Goal: Task Accomplishment & Management: Complete application form

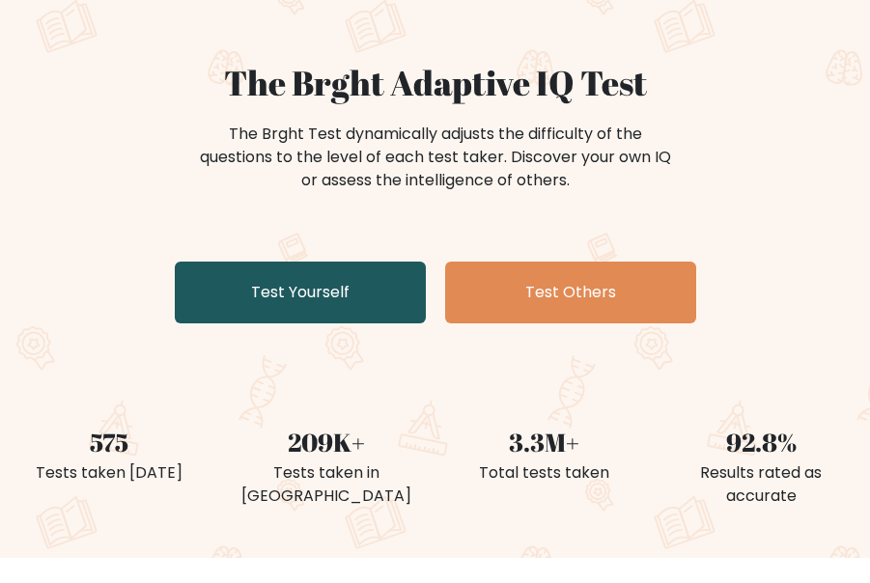
scroll to position [137, 0]
click at [363, 302] on link "Test Yourself" at bounding box center [300, 293] width 251 height 62
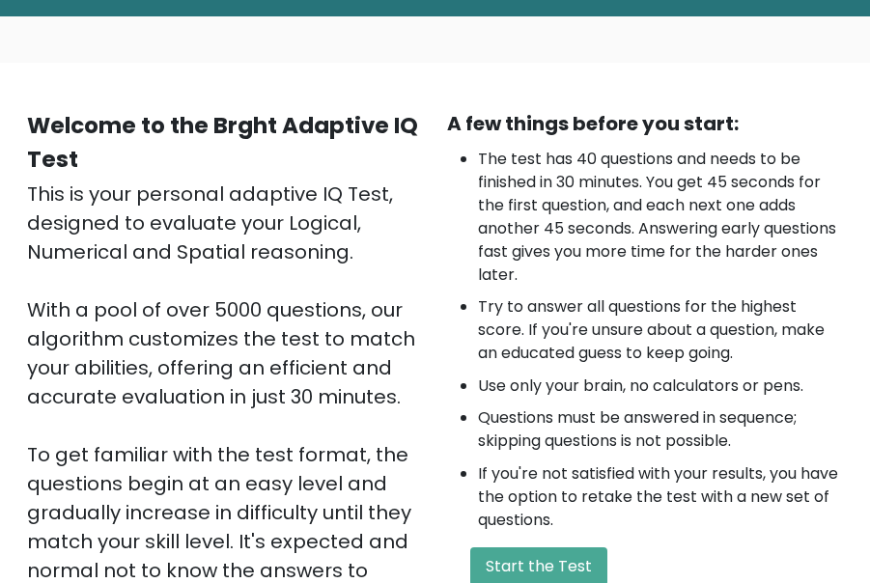
scroll to position [371, 0]
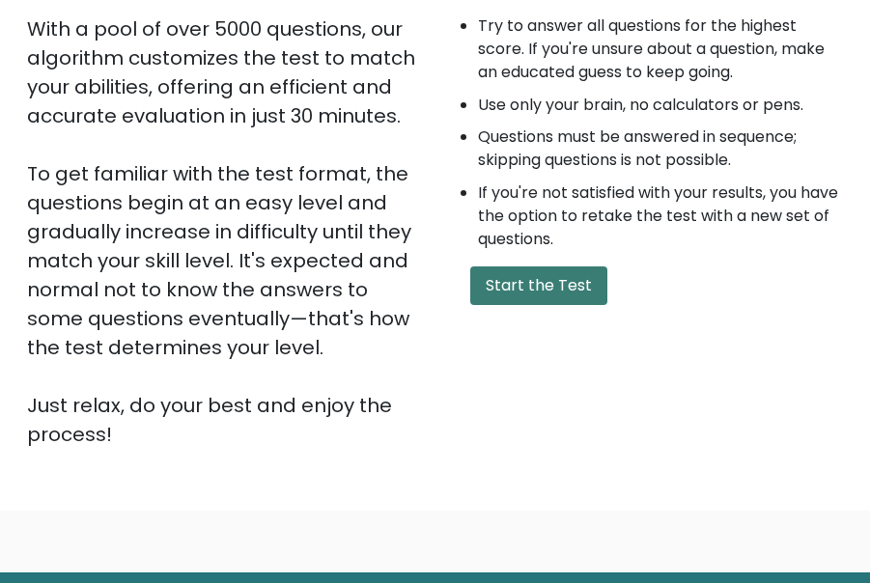
click at [523, 271] on button "Start the Test" at bounding box center [538, 286] width 137 height 39
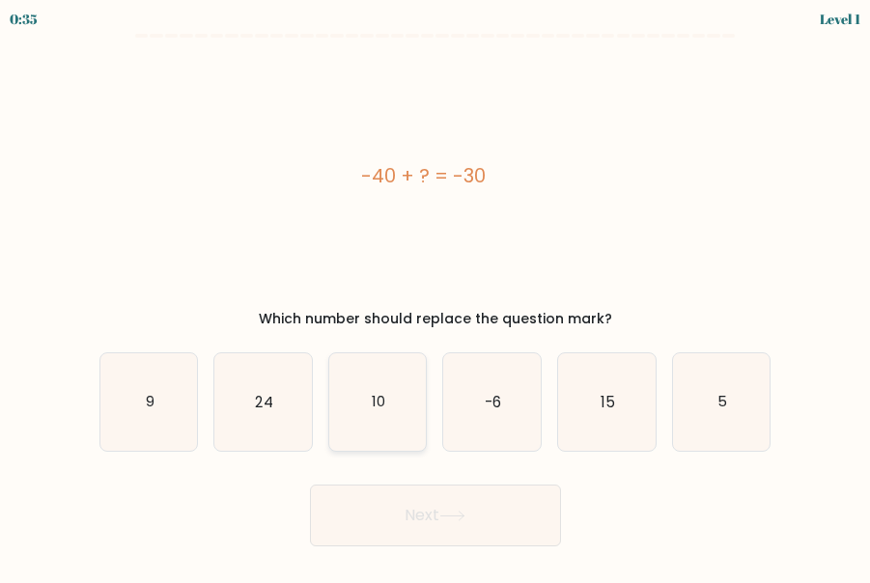
click at [350, 412] on icon "10" at bounding box center [378, 403] width 98 height 98
click at [436, 297] on input "c. 10" at bounding box center [436, 294] width 1 height 5
radio input "true"
click at [444, 515] on icon at bounding box center [453, 516] width 26 height 11
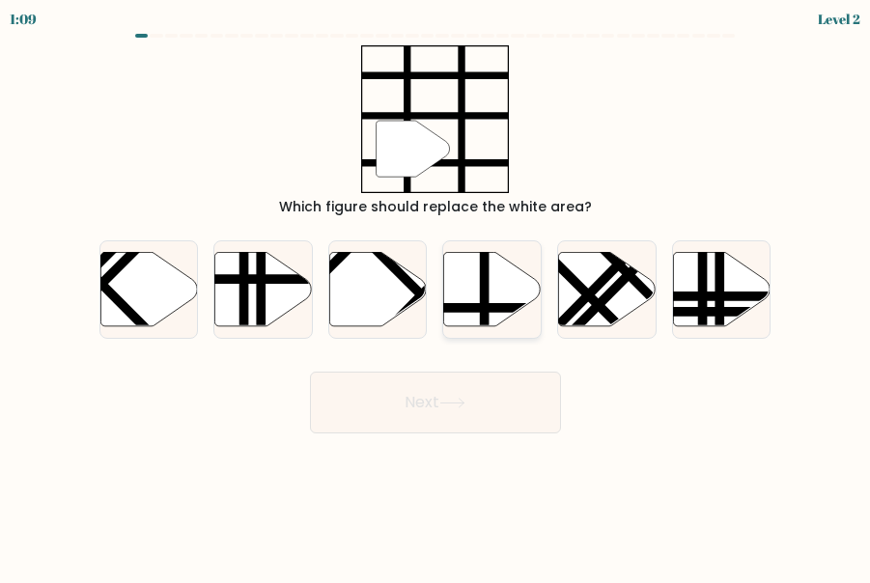
click at [466, 327] on div at bounding box center [491, 290] width 99 height 99
click at [437, 297] on input "d." at bounding box center [436, 294] width 1 height 5
radio input "true"
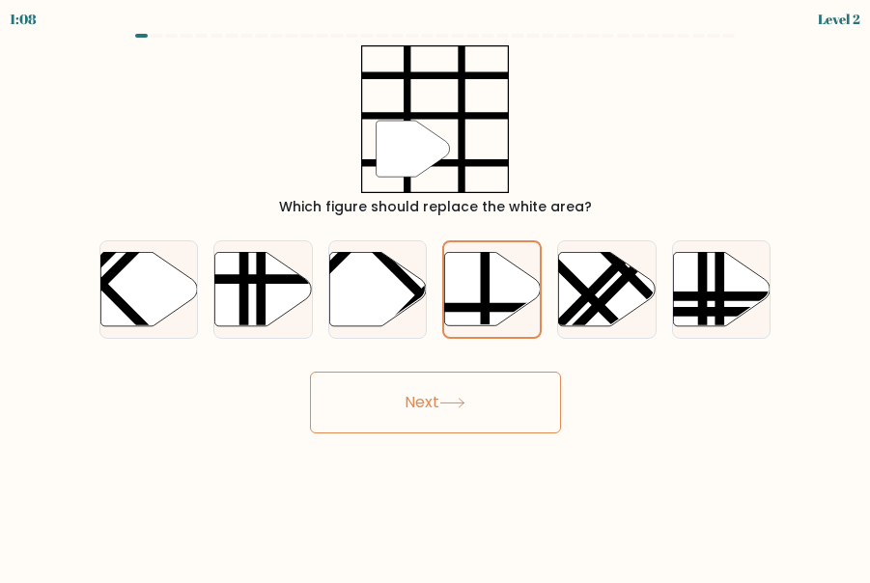
click at [450, 406] on icon at bounding box center [453, 403] width 26 height 11
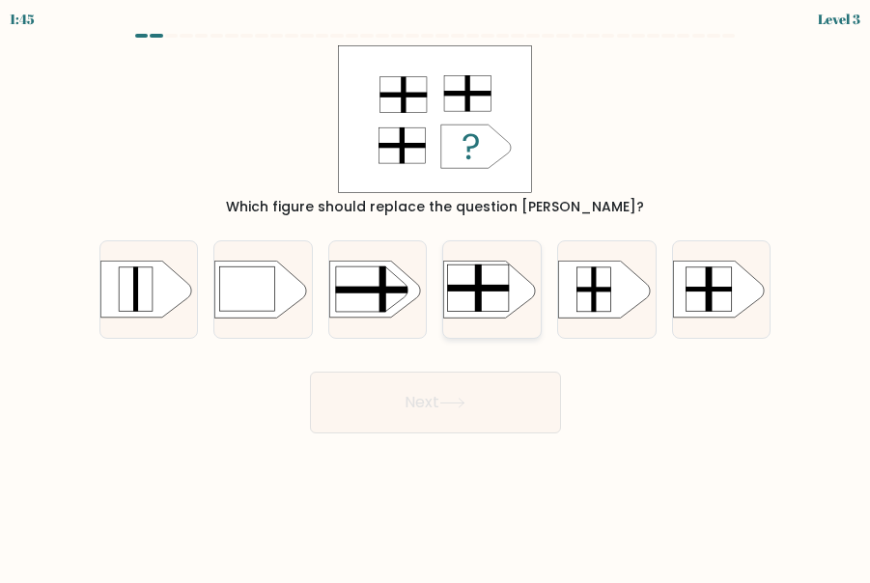
click at [456, 304] on rect at bounding box center [478, 288] width 61 height 46
click at [437, 297] on input "d." at bounding box center [436, 294] width 1 height 5
radio input "true"
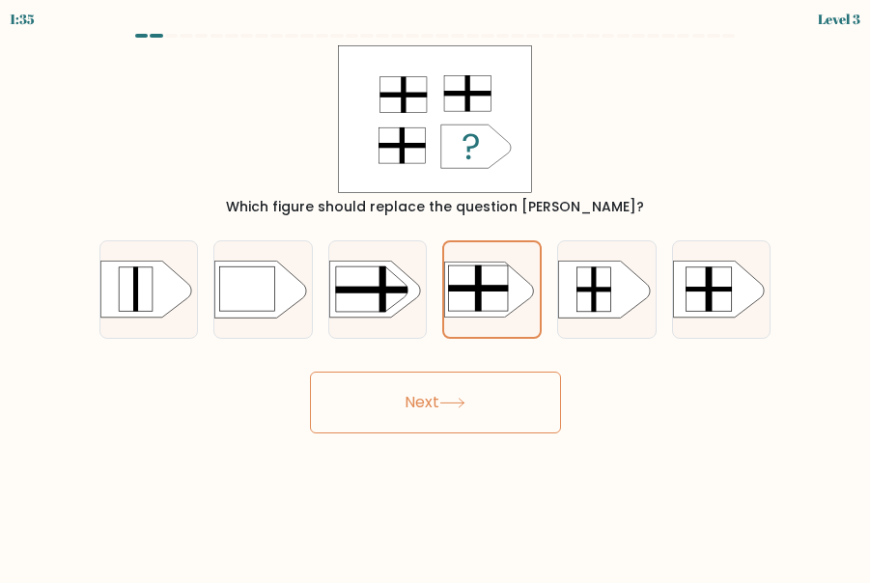
click at [658, 305] on div "e." at bounding box center [607, 290] width 115 height 99
click at [689, 306] on rect at bounding box center [709, 290] width 46 height 44
click at [437, 297] on input "f." at bounding box center [436, 294] width 1 height 5
radio input "true"
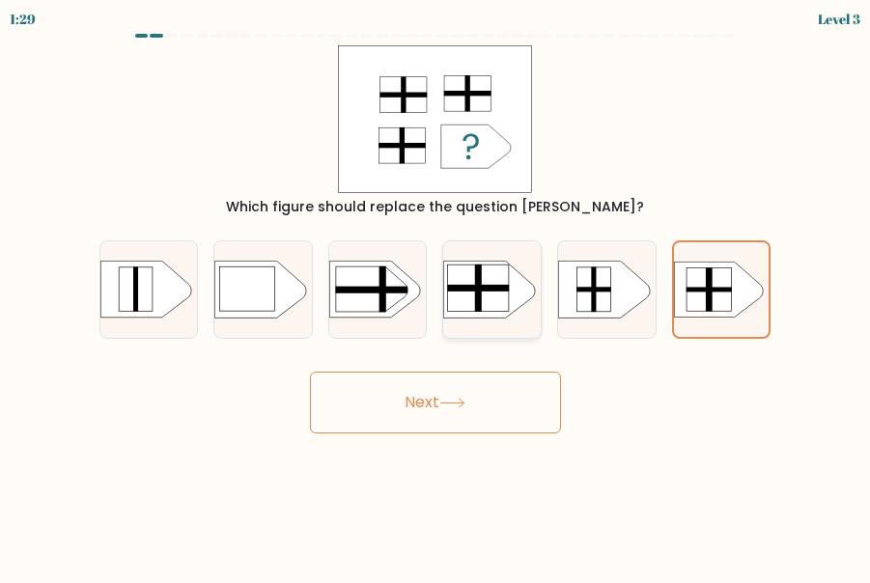
click at [501, 311] on rect at bounding box center [478, 288] width 61 height 46
click at [437, 297] on input "d." at bounding box center [436, 294] width 1 height 5
radio input "true"
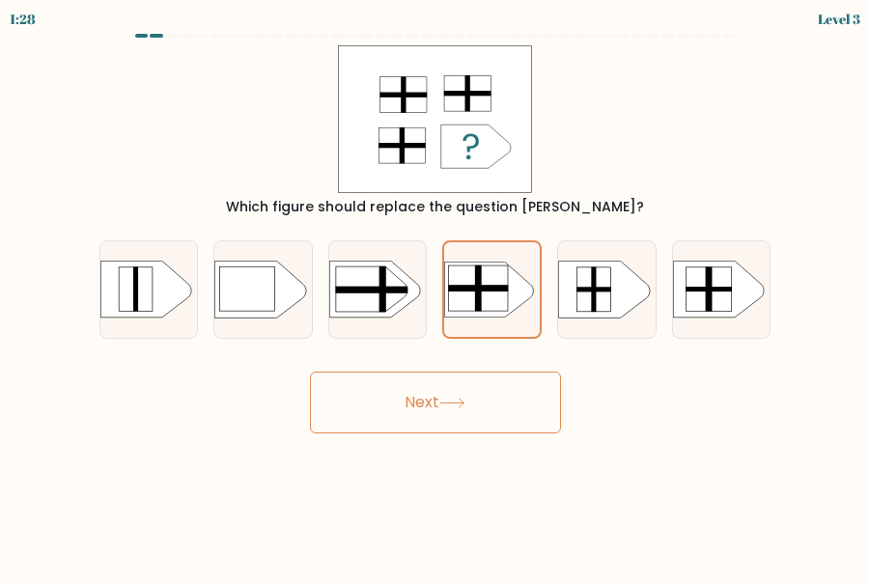
click at [495, 401] on button "Next" at bounding box center [435, 403] width 251 height 62
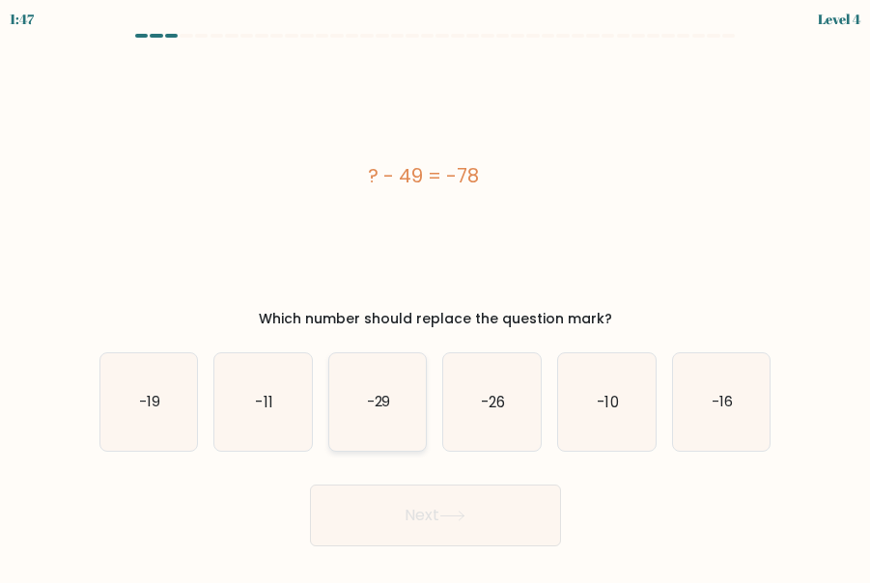
click at [384, 424] on icon "-29" at bounding box center [378, 403] width 98 height 98
click at [436, 297] on input "c. -29" at bounding box center [436, 294] width 1 height 5
radio input "true"
click at [460, 525] on button "Next" at bounding box center [435, 516] width 251 height 62
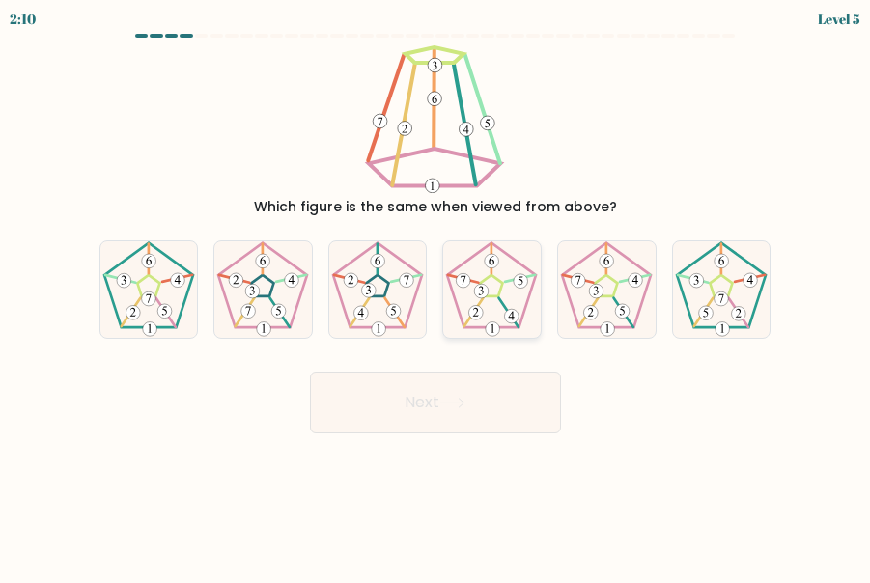
click at [488, 294] on 539 at bounding box center [482, 291] width 14 height 14
click at [437, 294] on input "d." at bounding box center [436, 294] width 1 height 5
radio input "true"
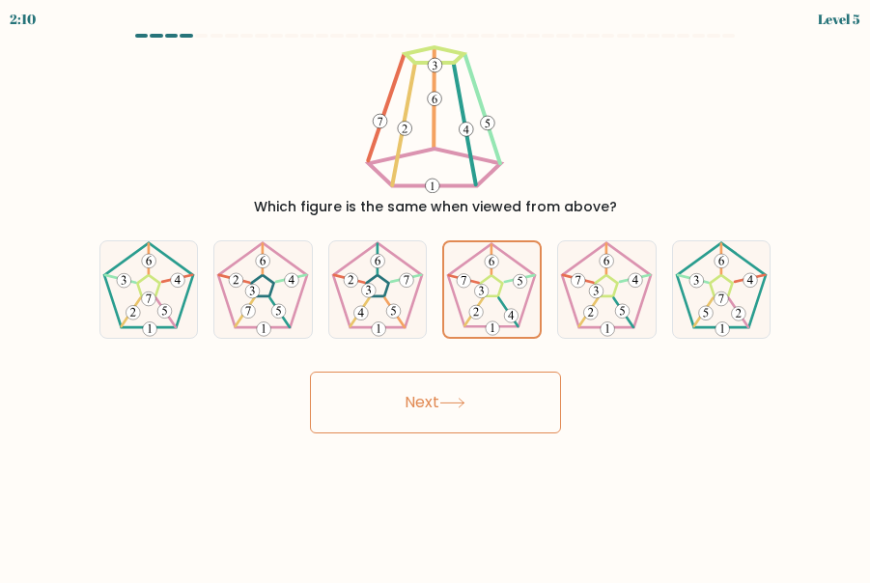
click at [455, 399] on icon at bounding box center [453, 403] width 26 height 11
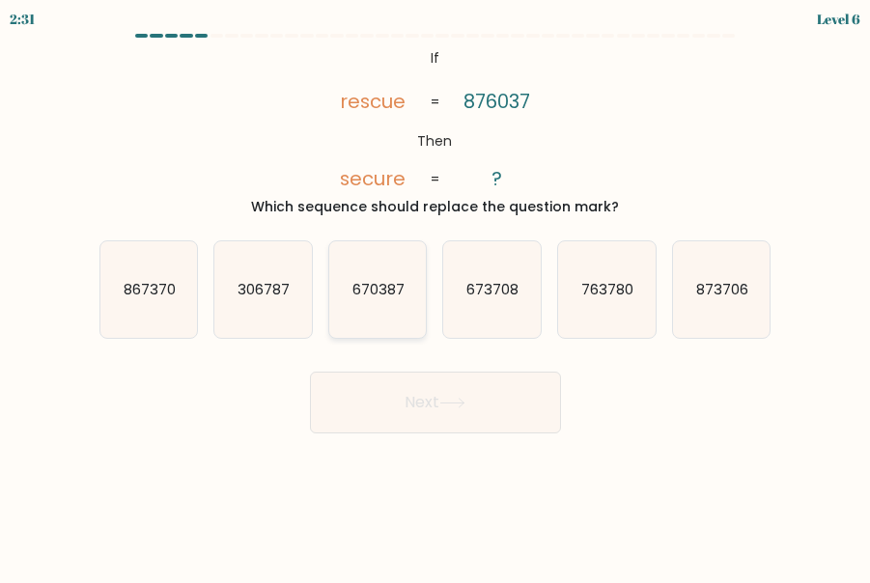
click at [373, 311] on icon "670387" at bounding box center [378, 290] width 98 height 98
click at [436, 297] on input "c. 670387" at bounding box center [436, 294] width 1 height 5
radio input "true"
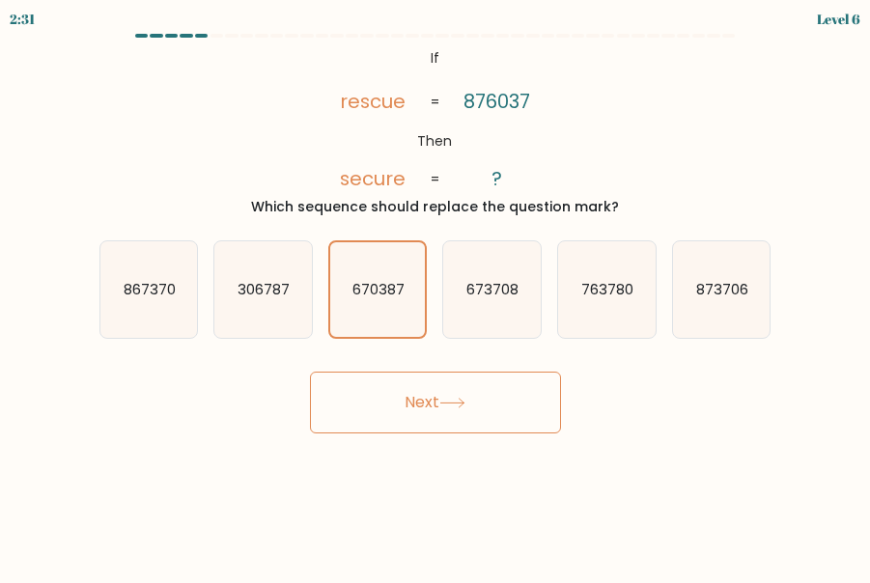
click at [405, 404] on button "Next" at bounding box center [435, 403] width 251 height 62
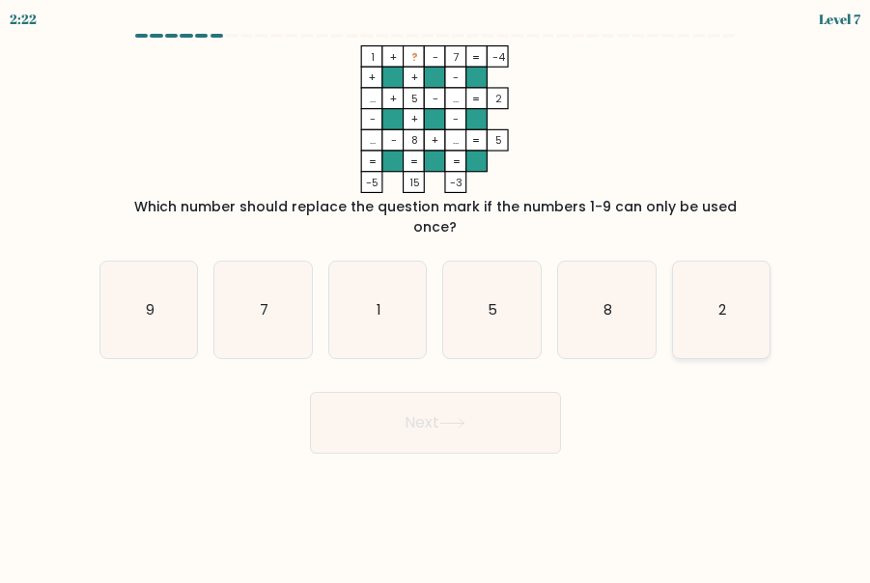
click at [740, 300] on icon "2" at bounding box center [722, 311] width 98 height 98
click at [437, 297] on input "f. 2" at bounding box center [436, 294] width 1 height 5
radio input "true"
click at [477, 400] on button "Next" at bounding box center [435, 423] width 251 height 62
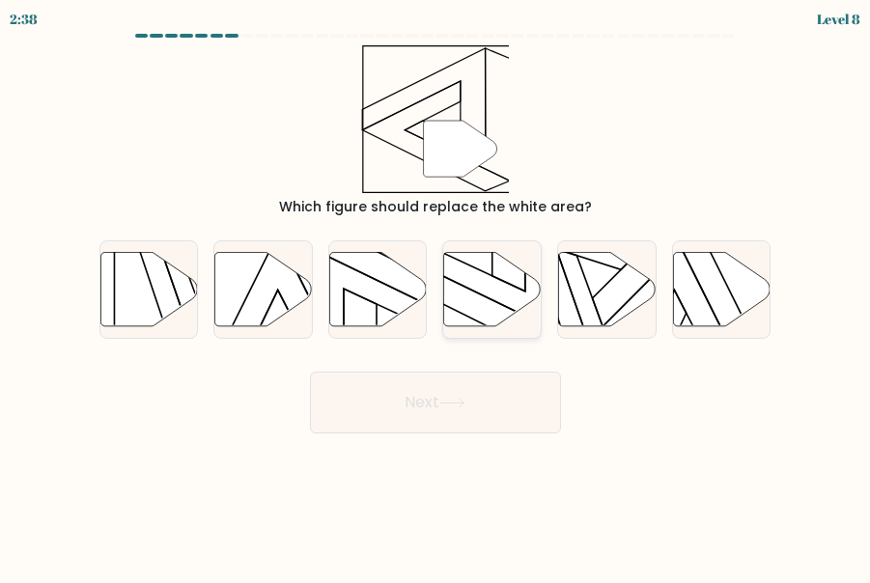
click at [513, 295] on icon at bounding box center [493, 289] width 98 height 74
click at [437, 295] on input "d." at bounding box center [436, 294] width 1 height 5
radio input "true"
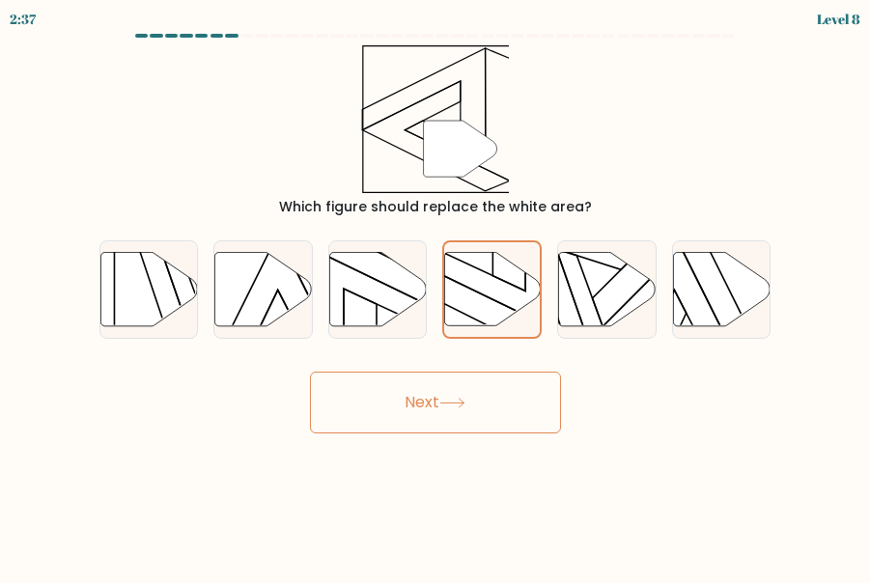
click at [480, 402] on button "Next" at bounding box center [435, 403] width 251 height 62
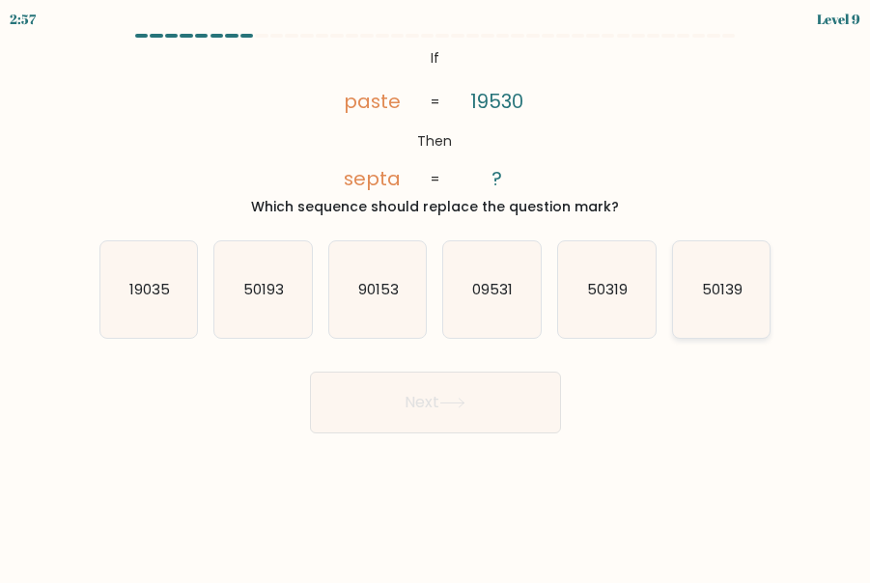
click at [733, 314] on icon "50139" at bounding box center [722, 290] width 98 height 98
click at [437, 297] on input "f. 50139" at bounding box center [436, 294] width 1 height 5
radio input "true"
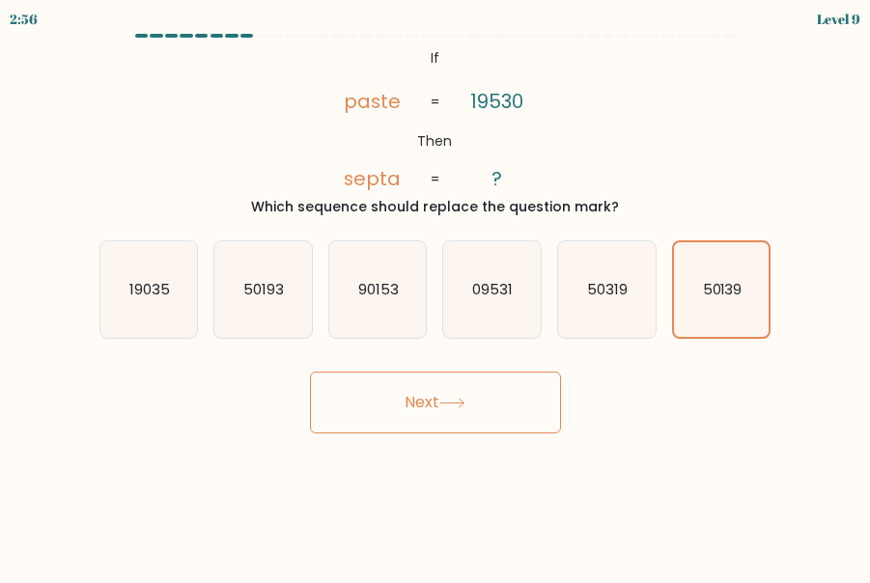
click at [520, 411] on button "Next" at bounding box center [435, 403] width 251 height 62
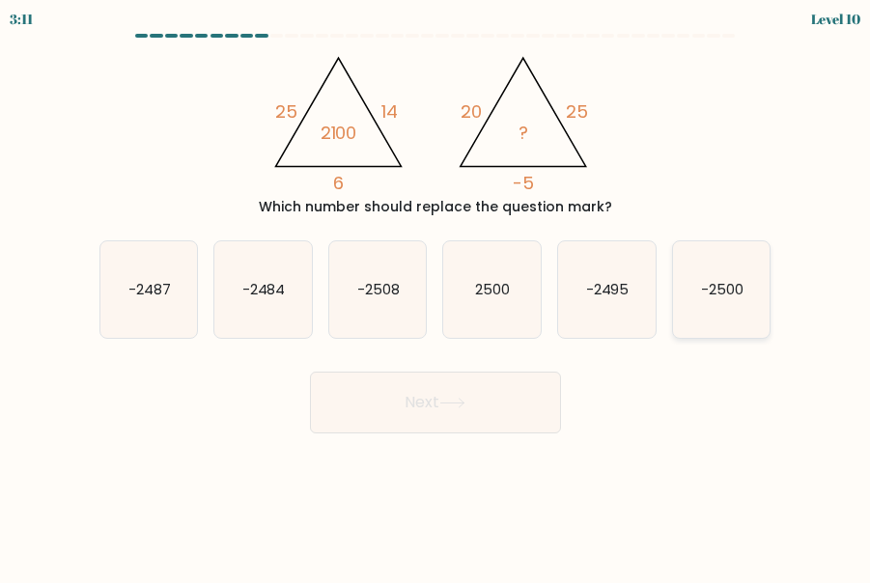
click at [733, 249] on icon "-2500" at bounding box center [722, 290] width 98 height 98
click at [437, 292] on input "f. -2500" at bounding box center [436, 294] width 1 height 5
radio input "true"
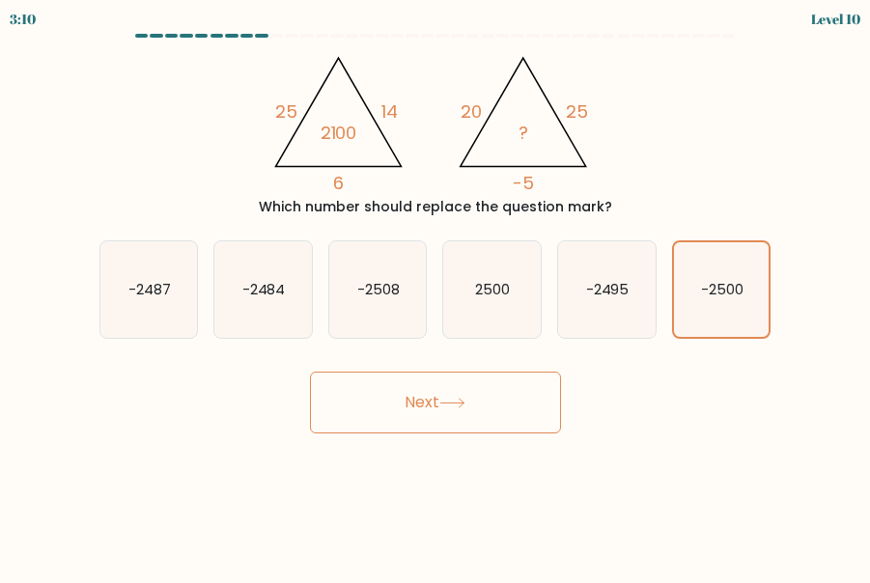
click at [462, 427] on button "Next" at bounding box center [435, 403] width 251 height 62
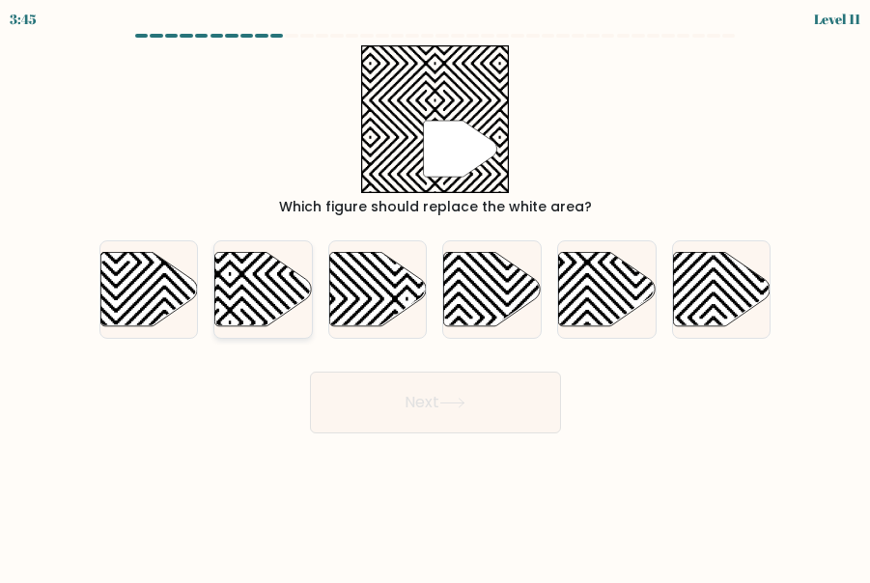
click at [259, 311] on icon at bounding box center [264, 289] width 98 height 74
click at [436, 297] on input "b." at bounding box center [436, 294] width 1 height 5
radio input "true"
click at [464, 401] on icon at bounding box center [453, 403] width 26 height 11
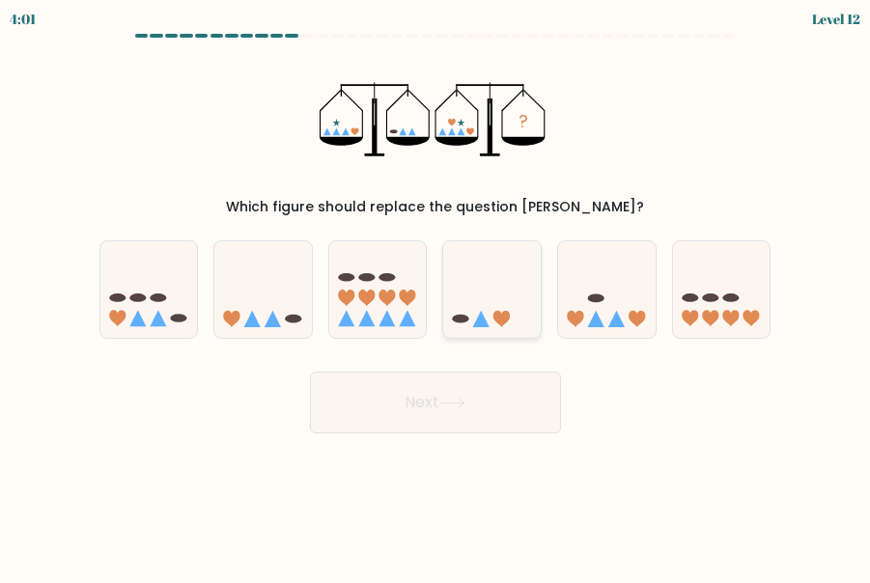
click at [481, 305] on icon at bounding box center [492, 289] width 98 height 80
click at [437, 297] on input "d." at bounding box center [436, 294] width 1 height 5
radio input "true"
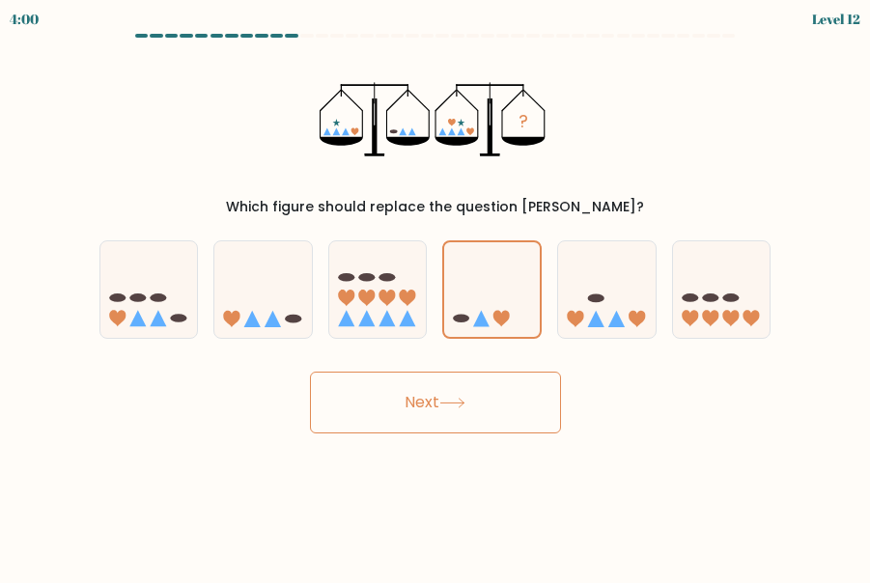
click at [462, 396] on button "Next" at bounding box center [435, 403] width 251 height 62
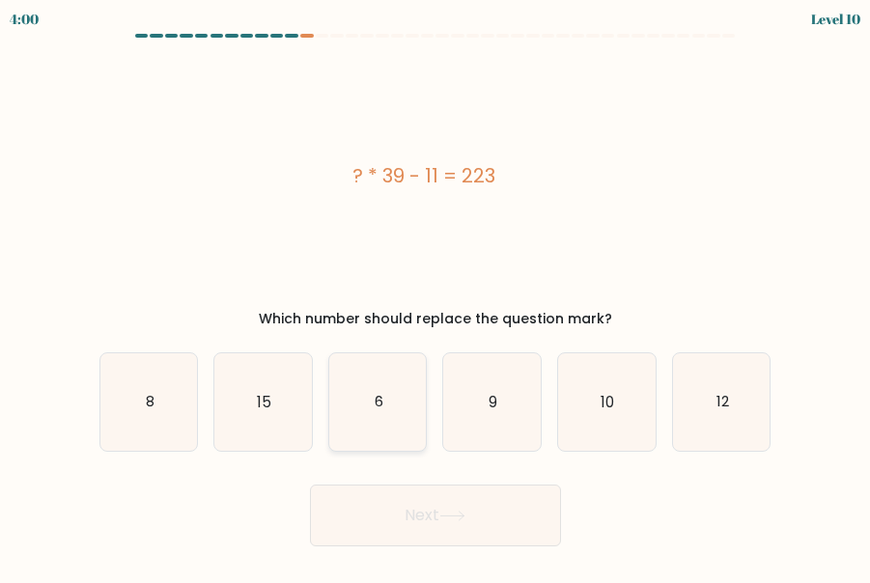
click at [383, 447] on icon "6" at bounding box center [378, 403] width 98 height 98
click at [436, 297] on input "c. 6" at bounding box center [436, 294] width 1 height 5
radio input "true"
click at [400, 517] on button "Next" at bounding box center [435, 516] width 251 height 62
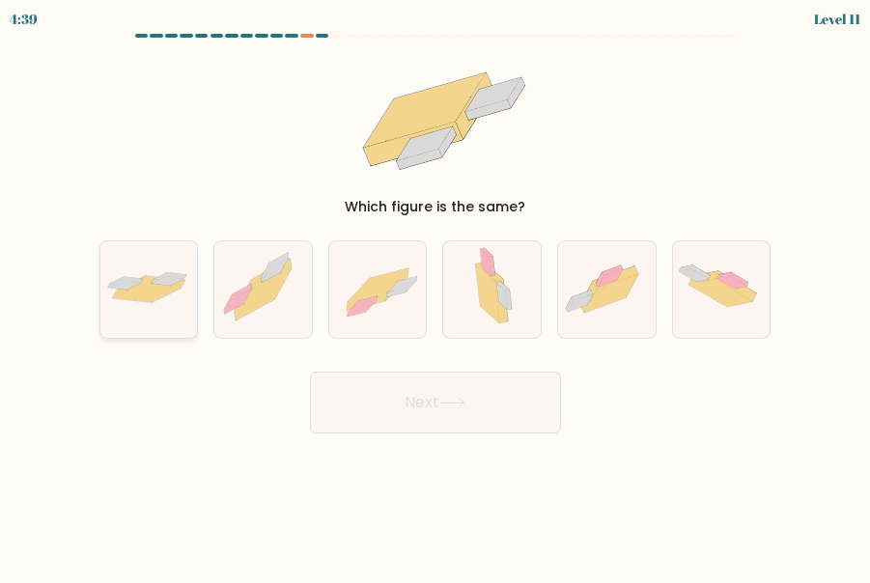
click at [145, 315] on div at bounding box center [148, 290] width 99 height 99
click at [436, 297] on input "a." at bounding box center [436, 294] width 1 height 5
radio input "true"
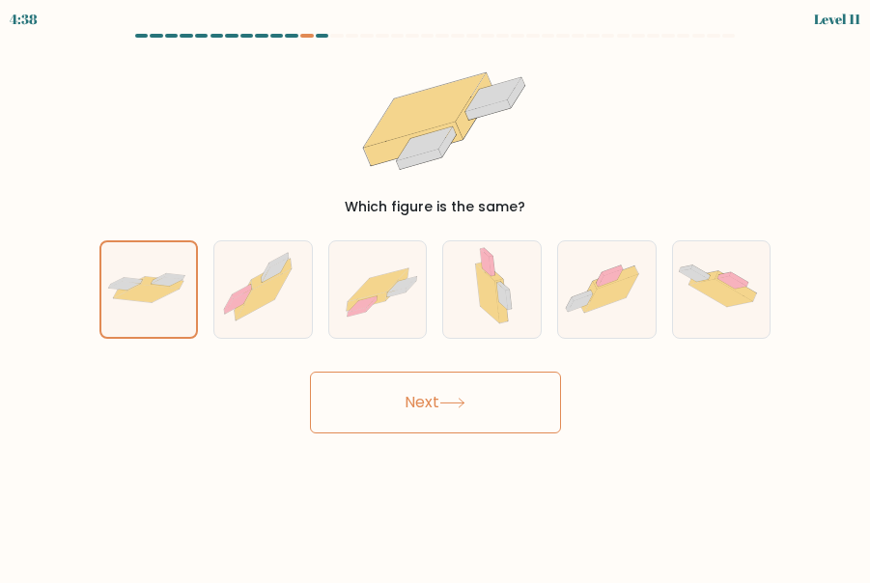
click at [458, 412] on button "Next" at bounding box center [435, 403] width 251 height 62
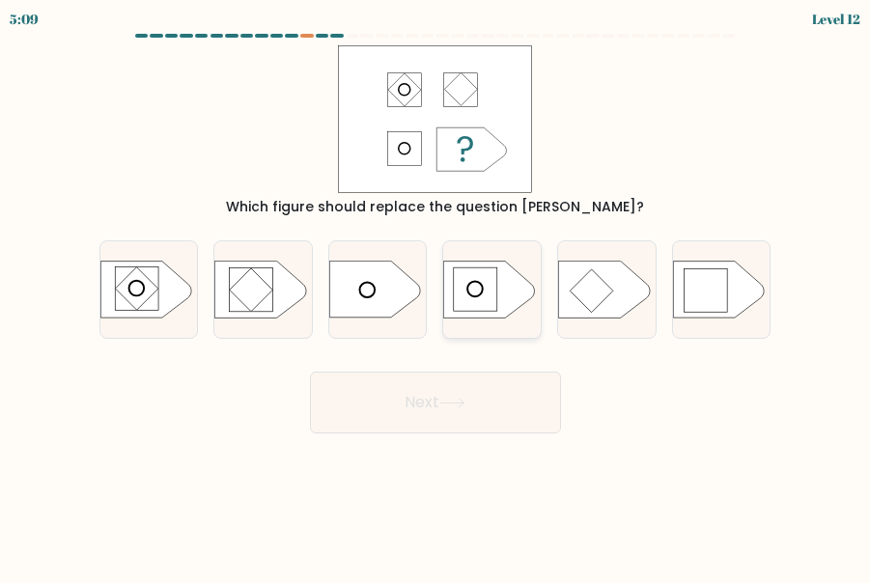
click at [476, 287] on rect at bounding box center [475, 289] width 43 height 43
click at [437, 292] on input "d." at bounding box center [436, 294] width 1 height 5
radio input "true"
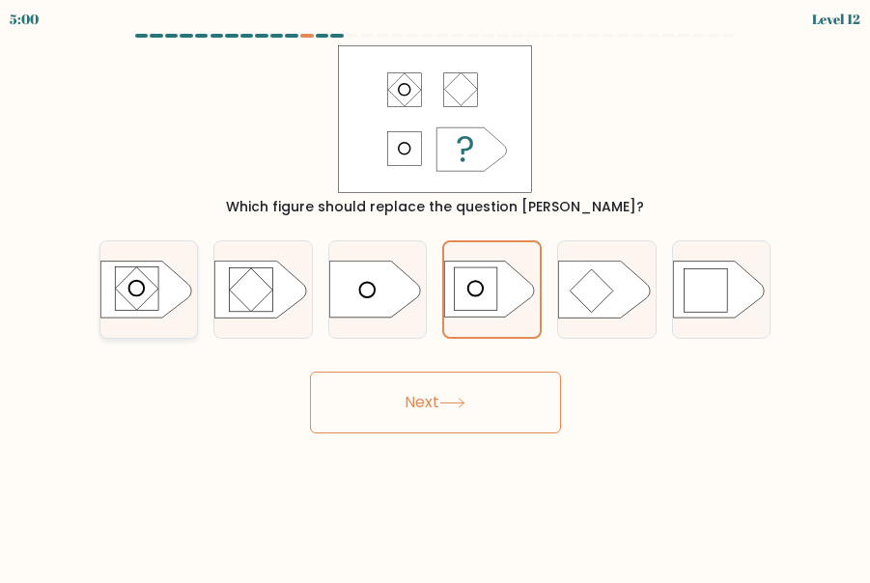
click at [148, 316] on icon at bounding box center [145, 290] width 91 height 57
click at [436, 297] on input "a." at bounding box center [436, 294] width 1 height 5
radio input "true"
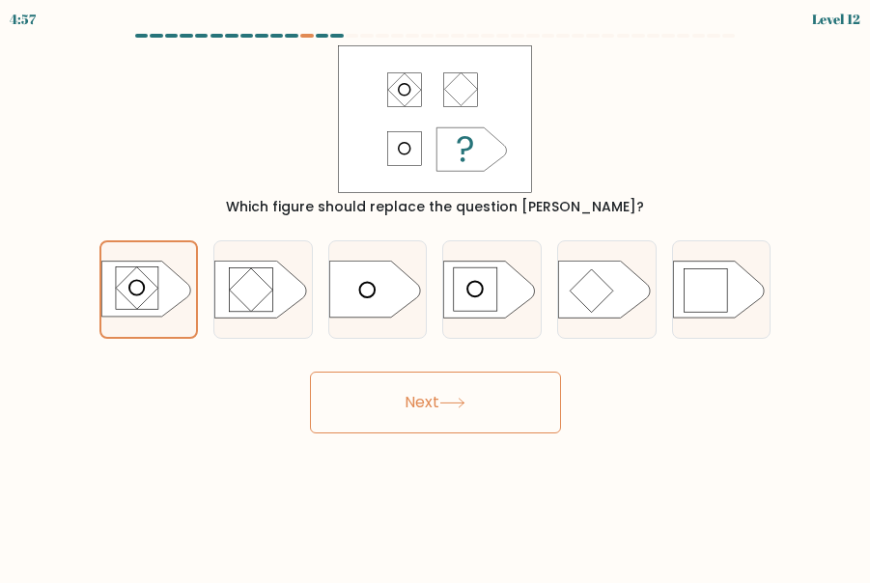
click at [405, 413] on button "Next" at bounding box center [435, 403] width 251 height 62
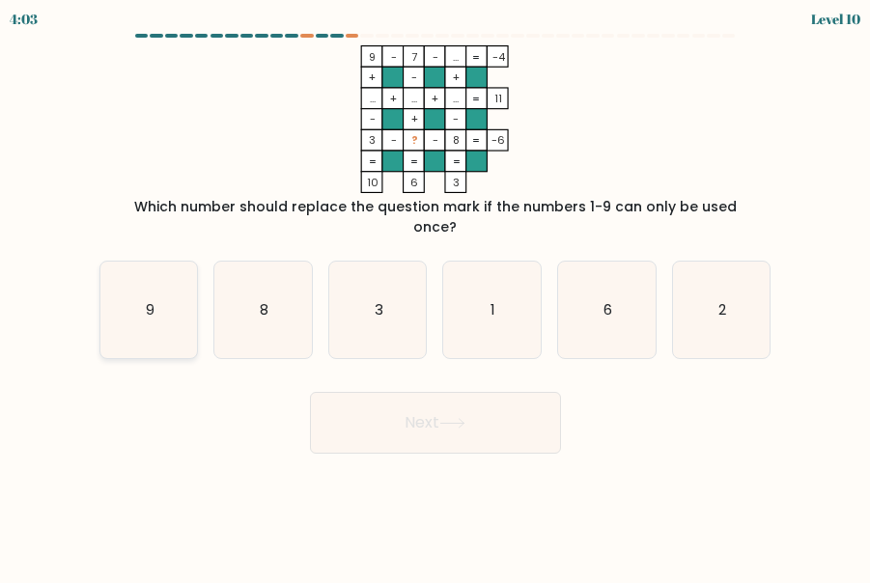
click at [157, 310] on icon "9" at bounding box center [149, 311] width 98 height 98
click at [436, 297] on input "a. 9" at bounding box center [436, 294] width 1 height 5
radio input "true"
click at [426, 417] on button "Next" at bounding box center [435, 423] width 251 height 62
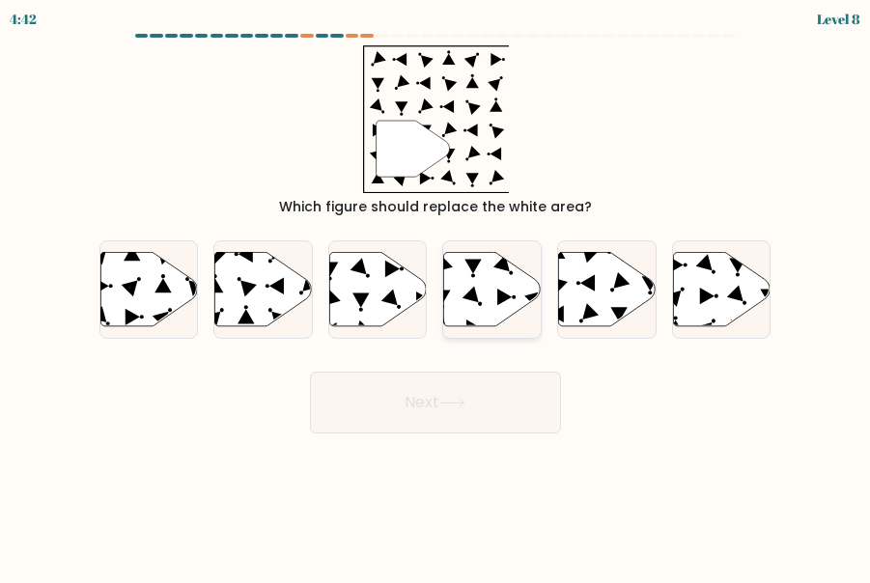
click at [491, 314] on icon at bounding box center [493, 289] width 98 height 74
click at [437, 297] on input "d." at bounding box center [436, 294] width 1 height 5
radio input "true"
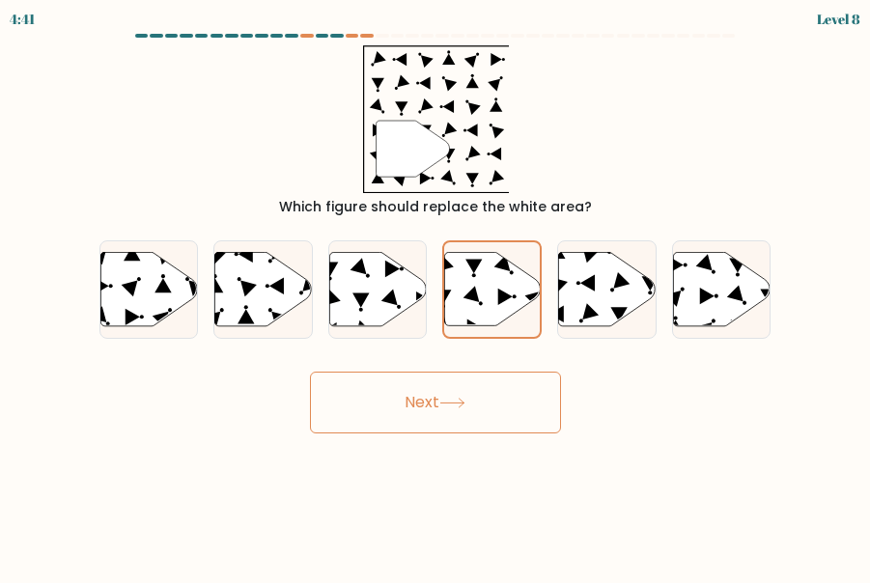
click at [468, 413] on button "Next" at bounding box center [435, 403] width 251 height 62
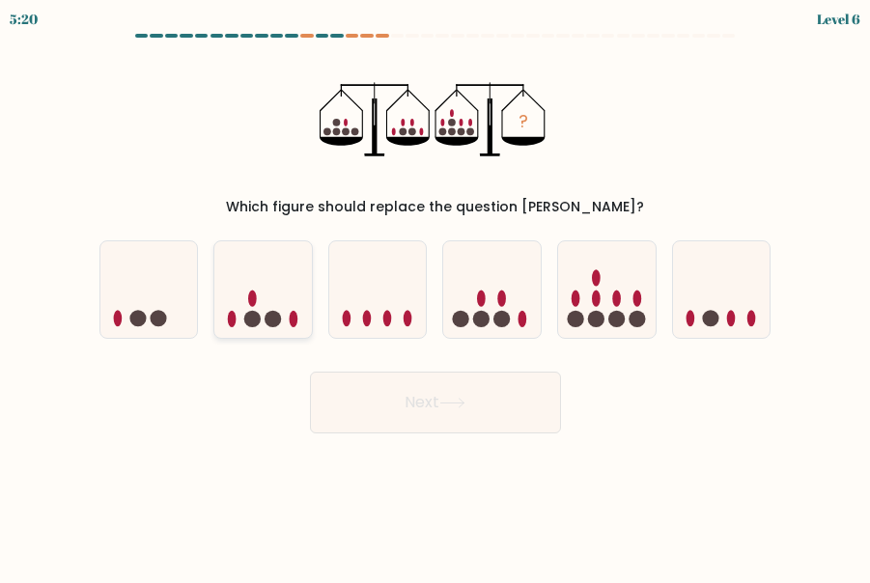
click at [268, 298] on icon at bounding box center [263, 289] width 98 height 80
click at [436, 297] on input "b." at bounding box center [436, 294] width 1 height 5
radio input "true"
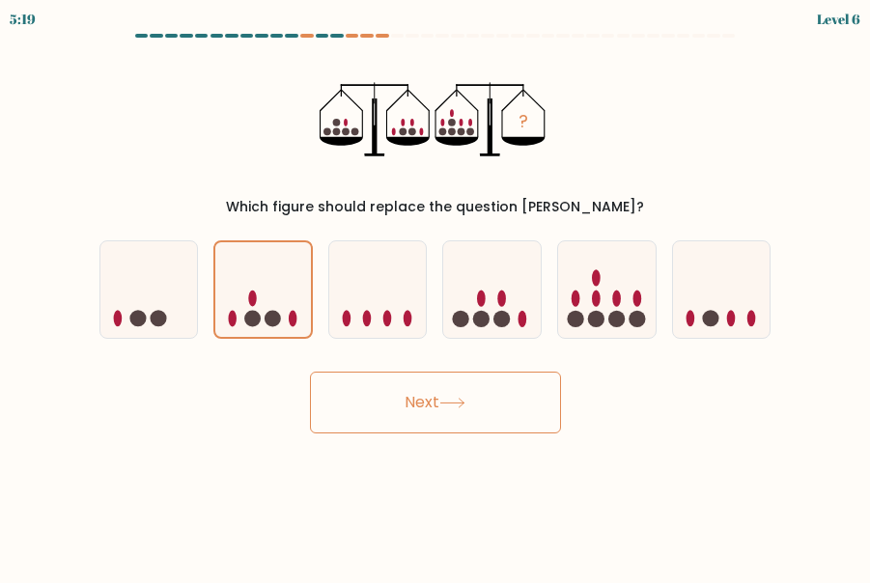
click at [410, 393] on button "Next" at bounding box center [435, 403] width 251 height 62
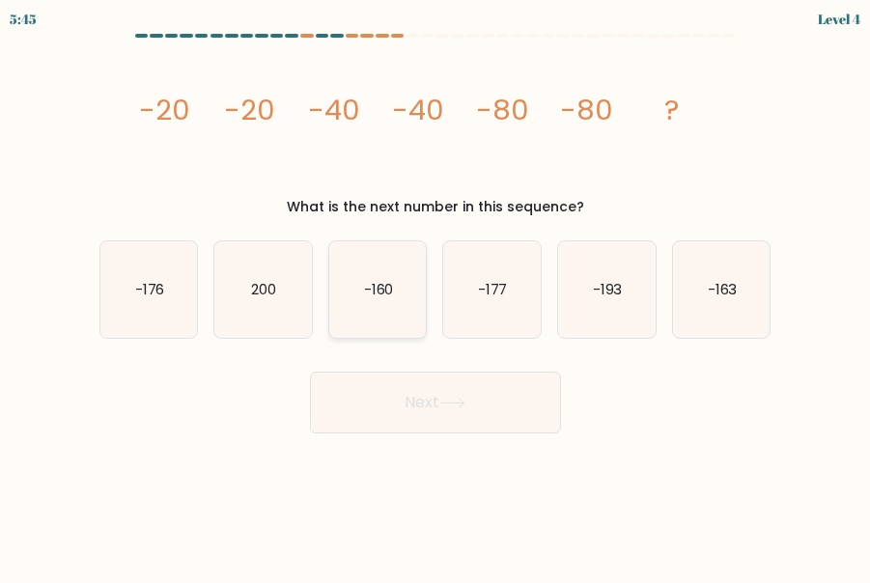
click at [355, 281] on icon "-160" at bounding box center [378, 290] width 98 height 98
click at [436, 292] on input "c. -160" at bounding box center [436, 294] width 1 height 5
radio input "true"
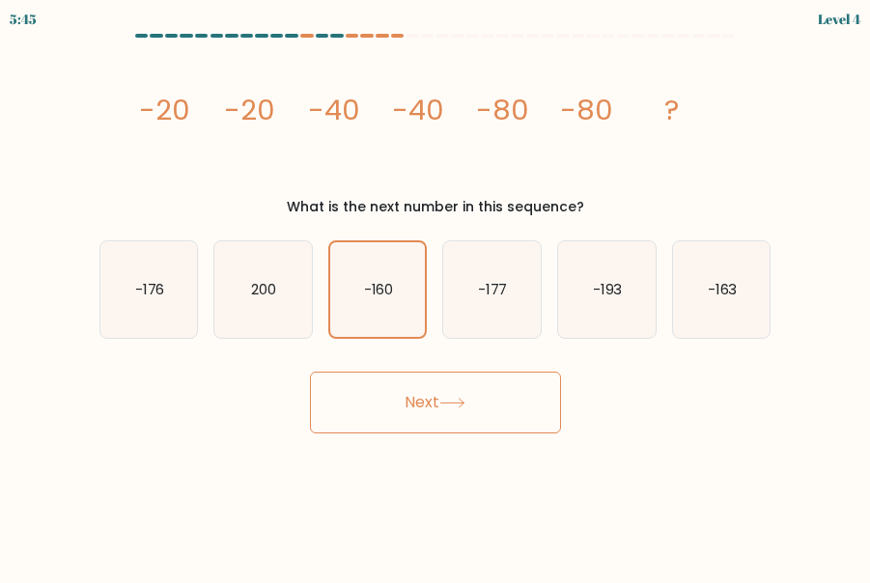
click at [424, 394] on button "Next" at bounding box center [435, 403] width 251 height 62
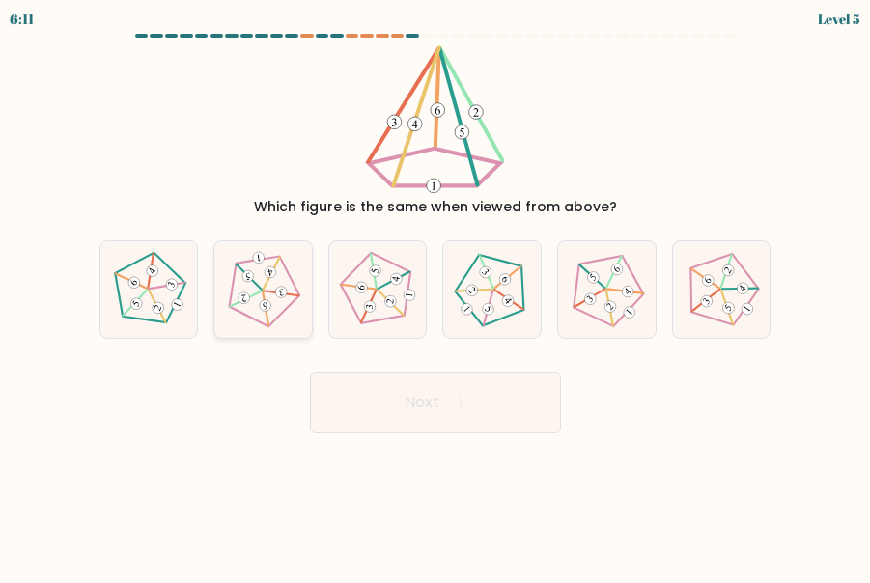
click at [275, 314] on icon at bounding box center [263, 290] width 78 height 78
click at [436, 297] on input "b." at bounding box center [436, 294] width 1 height 5
radio input "true"
click at [397, 403] on button "Next" at bounding box center [435, 403] width 251 height 62
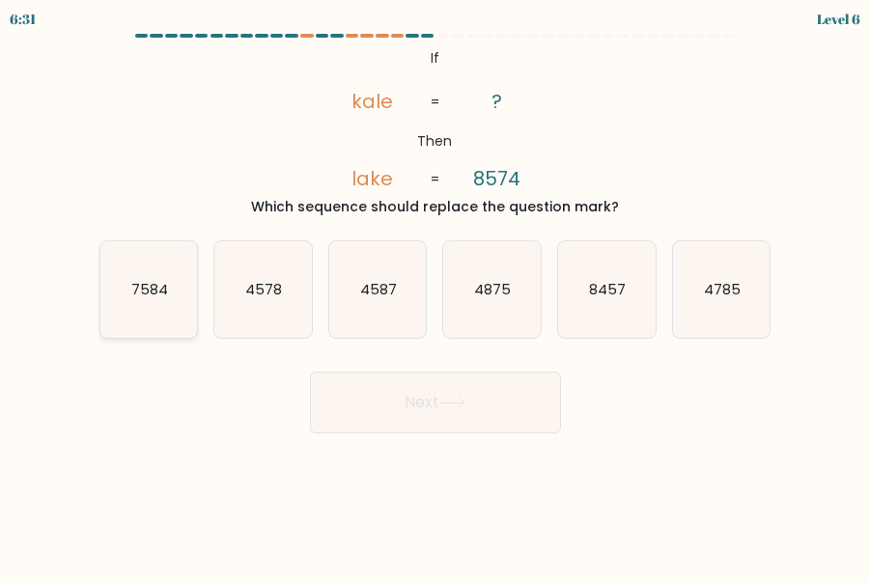
click at [143, 327] on icon "7584" at bounding box center [149, 290] width 98 height 98
click at [436, 297] on input "a. 7584" at bounding box center [436, 294] width 1 height 5
radio input "true"
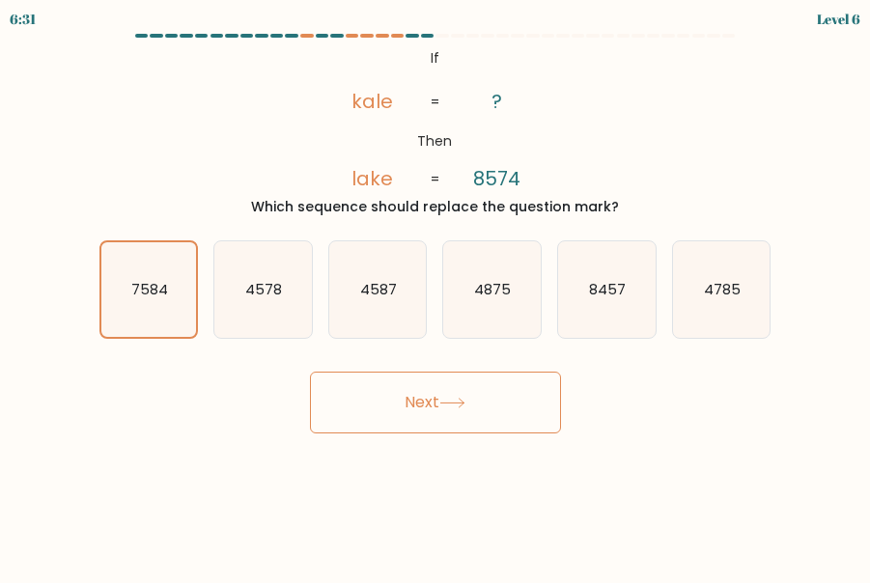
click at [416, 386] on button "Next" at bounding box center [435, 403] width 251 height 62
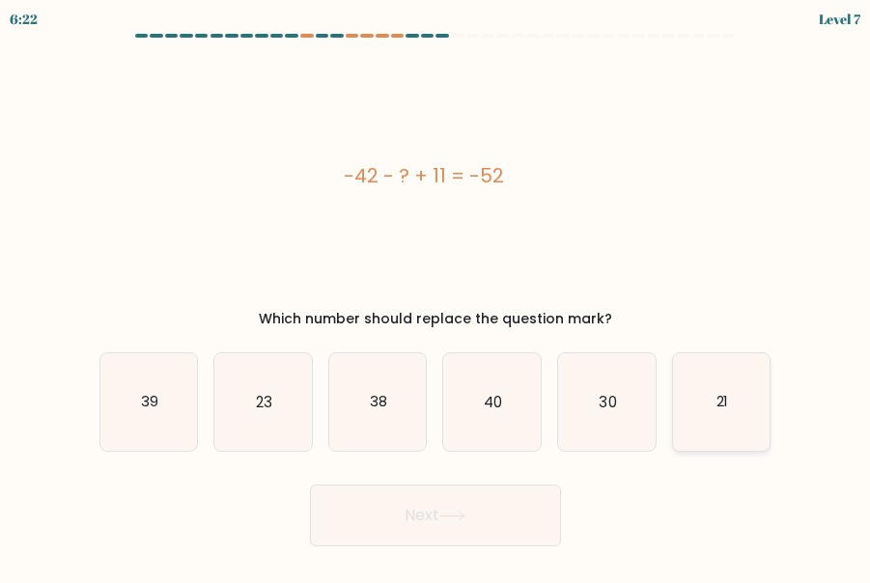
click at [711, 398] on icon "21" at bounding box center [722, 403] width 98 height 98
click at [437, 297] on input "f. 21" at bounding box center [436, 294] width 1 height 5
radio input "true"
click at [453, 525] on button "Next" at bounding box center [435, 516] width 251 height 62
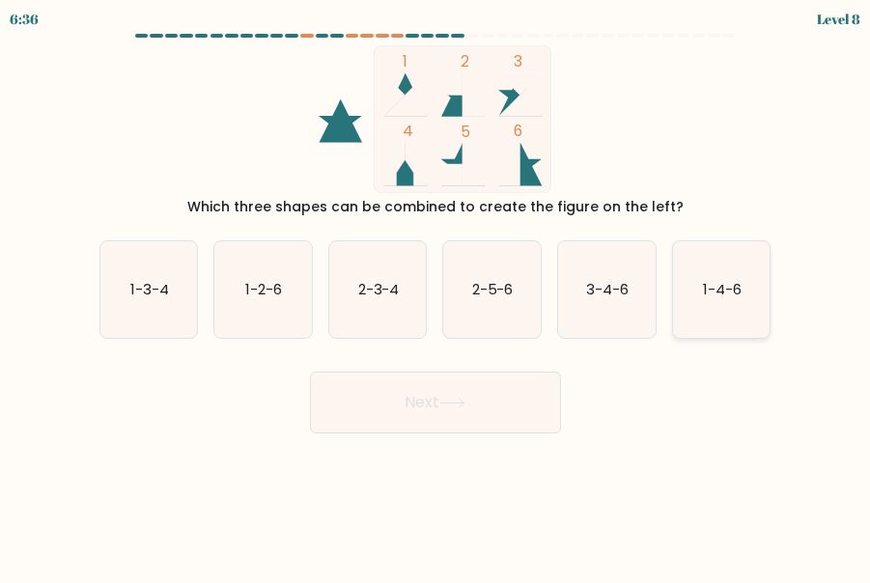
click at [718, 295] on text "1-4-6" at bounding box center [722, 289] width 39 height 20
click at [437, 295] on input "f. 1-4-6" at bounding box center [436, 294] width 1 height 5
radio input "true"
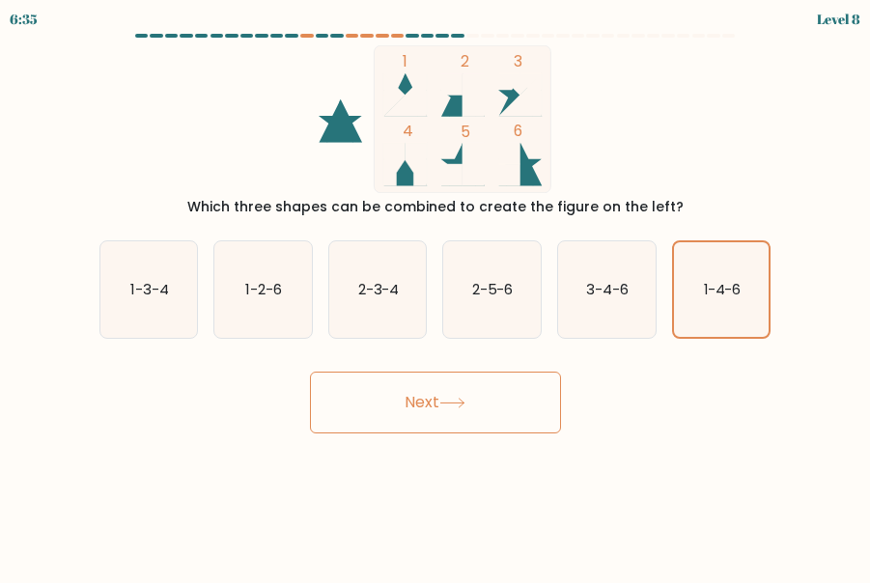
click at [429, 413] on button "Next" at bounding box center [435, 403] width 251 height 62
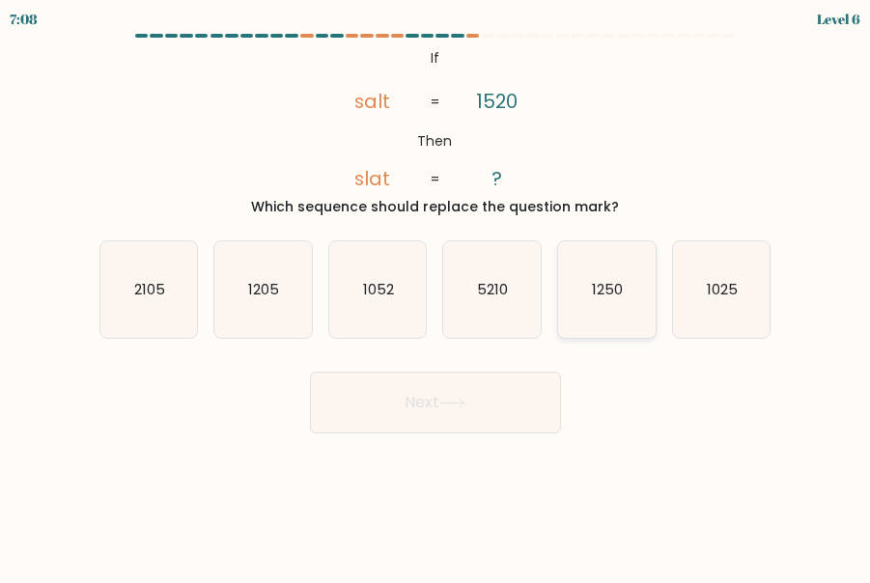
click at [632, 315] on icon "1250" at bounding box center [607, 290] width 98 height 98
click at [437, 297] on input "e. 1250" at bounding box center [436, 294] width 1 height 5
radio input "true"
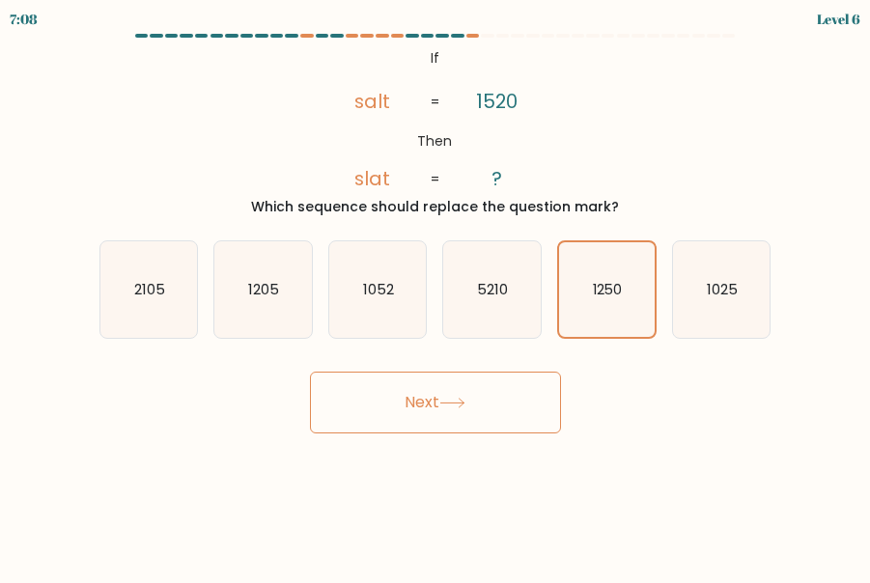
click at [487, 411] on button "Next" at bounding box center [435, 403] width 251 height 62
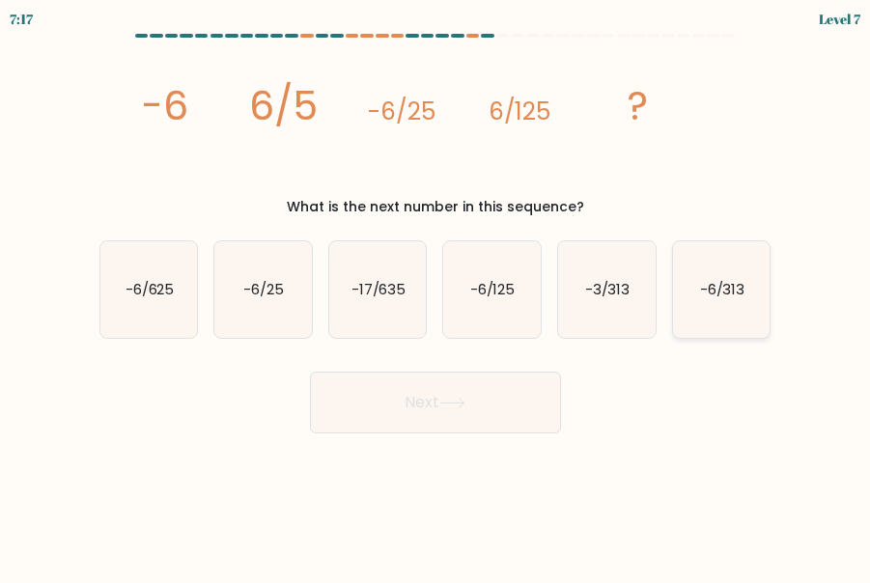
click at [755, 295] on icon "-6/313" at bounding box center [722, 290] width 98 height 98
click at [437, 295] on input "f. -6/313" at bounding box center [436, 294] width 1 height 5
radio input "true"
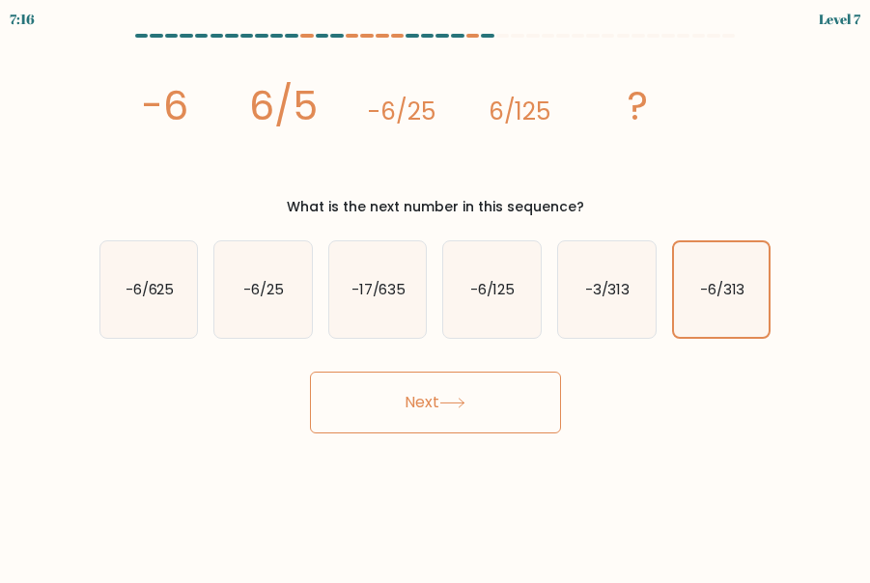
click at [474, 401] on button "Next" at bounding box center [435, 403] width 251 height 62
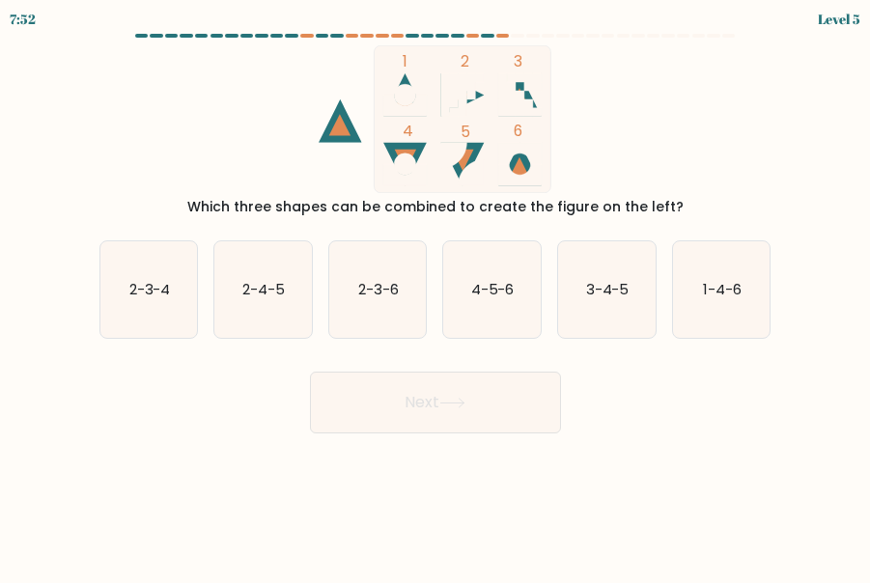
click at [416, 147] on icon at bounding box center [404, 164] width 43 height 43
click at [722, 282] on text "1-4-6" at bounding box center [722, 289] width 39 height 20
click at [437, 292] on input "f. 1-4-6" at bounding box center [436, 294] width 1 height 5
radio input "true"
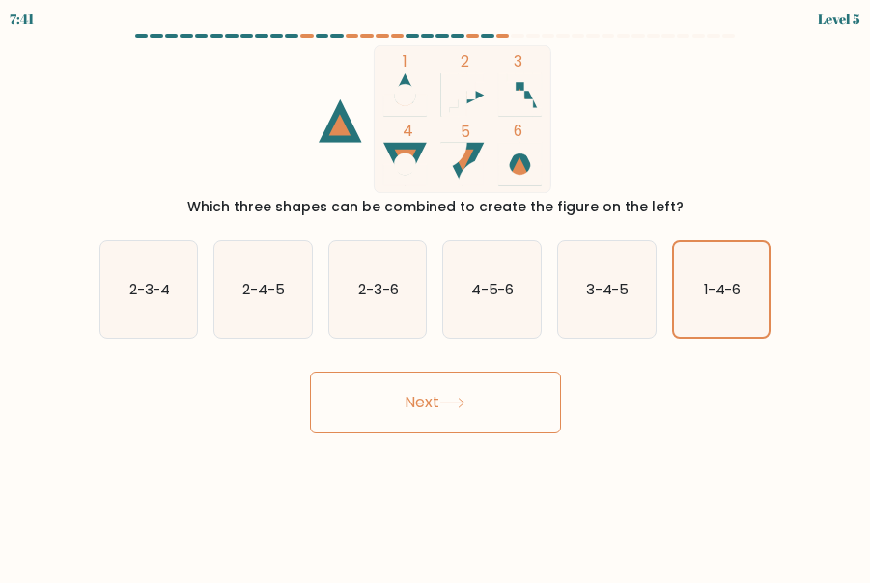
click at [448, 403] on icon at bounding box center [453, 403] width 26 height 11
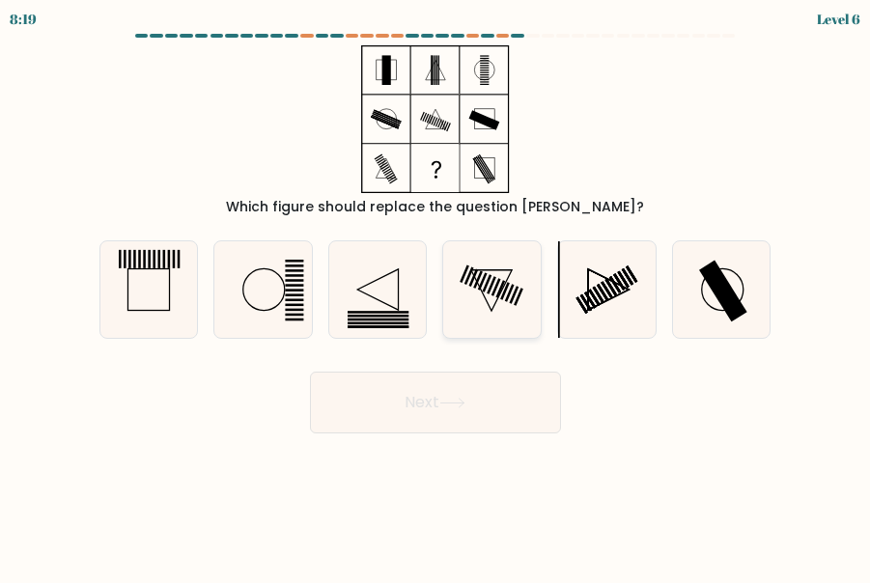
click at [493, 311] on icon at bounding box center [492, 290] width 98 height 98
click at [437, 297] on input "d." at bounding box center [436, 294] width 1 height 5
radio input "true"
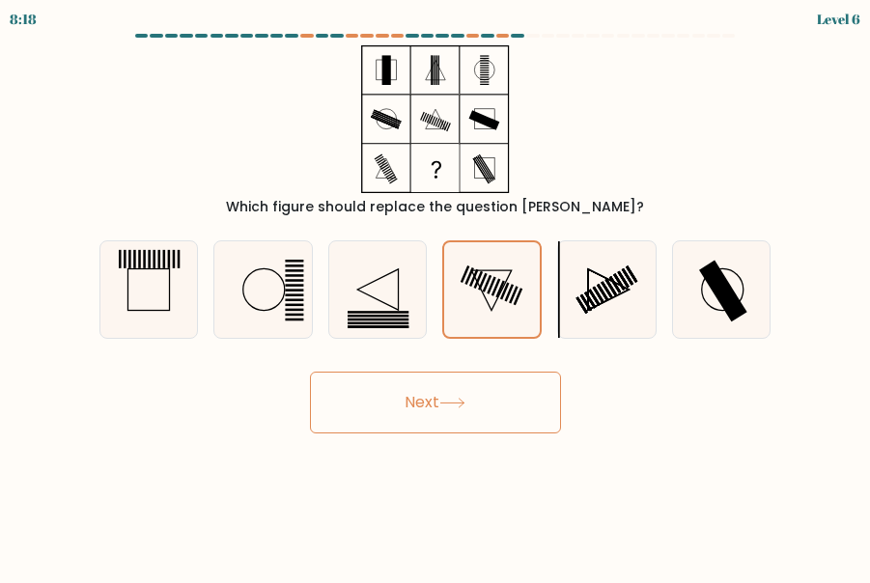
click at [466, 407] on icon at bounding box center [453, 403] width 26 height 11
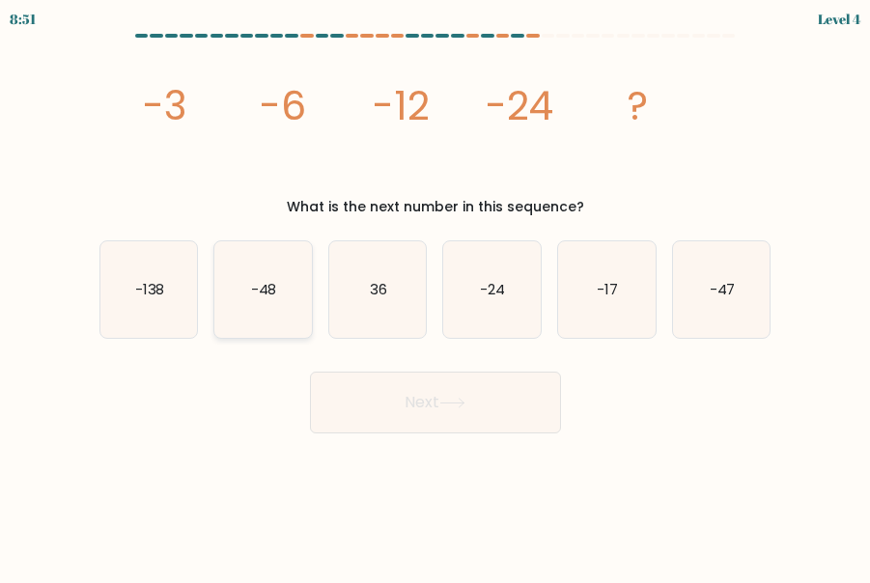
click at [276, 316] on icon "-48" at bounding box center [263, 290] width 98 height 98
click at [436, 297] on input "b. -48" at bounding box center [436, 294] width 1 height 5
radio input "true"
click at [476, 376] on button "Next" at bounding box center [435, 403] width 251 height 62
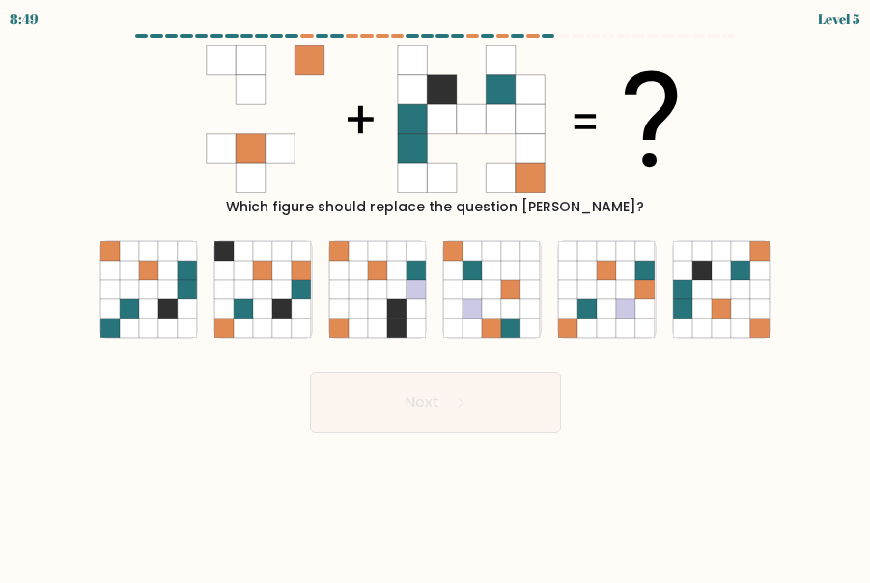
click at [472, 401] on button "Next" at bounding box center [435, 403] width 251 height 62
click at [237, 315] on icon at bounding box center [243, 308] width 19 height 19
click at [436, 297] on input "b." at bounding box center [436, 294] width 1 height 5
radio input "true"
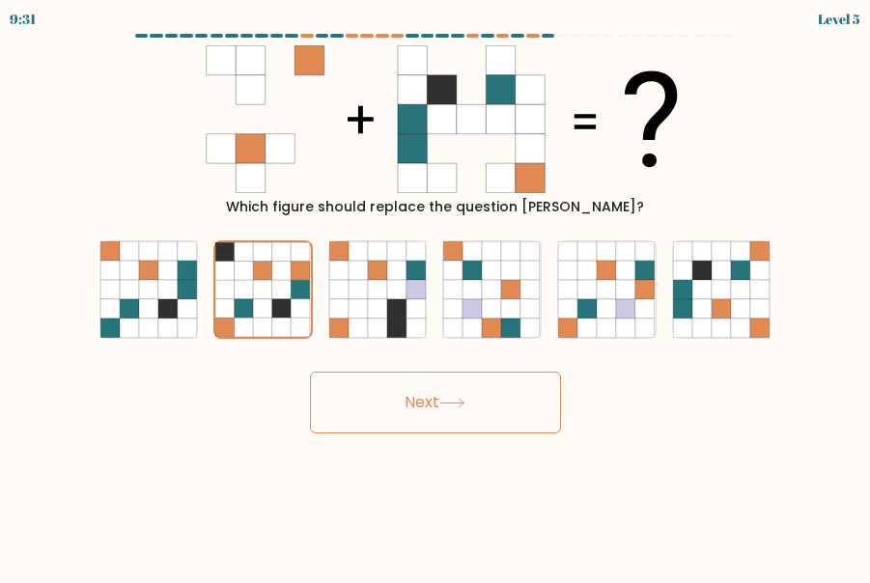
click at [437, 402] on button "Next" at bounding box center [435, 403] width 251 height 62
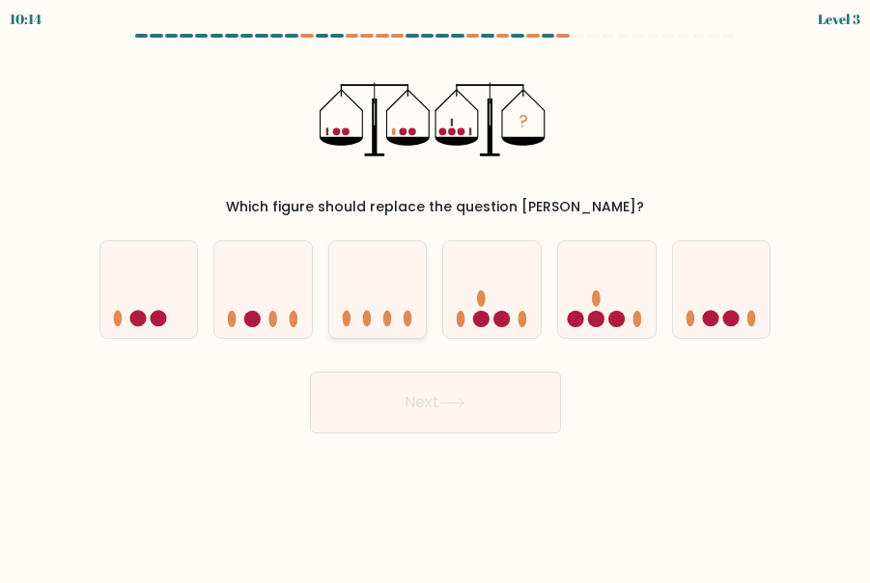
click at [371, 328] on icon at bounding box center [378, 289] width 98 height 80
click at [436, 297] on input "c." at bounding box center [436, 294] width 1 height 5
radio input "true"
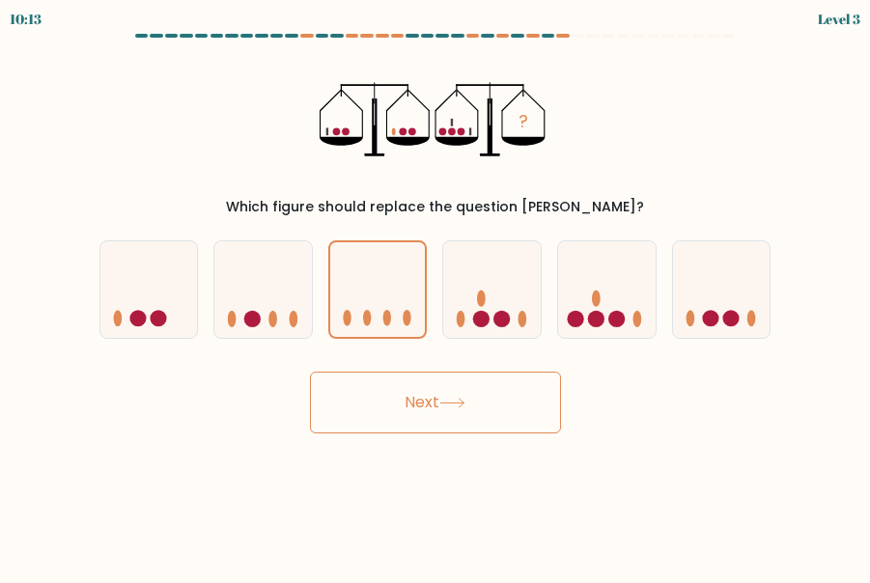
click at [415, 421] on button "Next" at bounding box center [435, 403] width 251 height 62
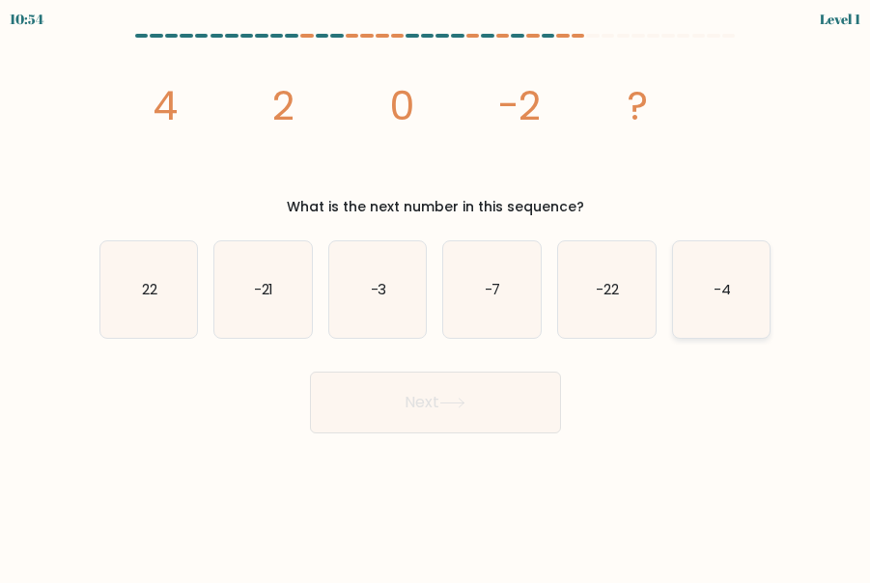
drag, startPoint x: 702, startPoint y: 296, endPoint x: 622, endPoint y: 364, distance: 105.5
click at [702, 296] on icon "-4" at bounding box center [722, 290] width 98 height 98
click at [437, 296] on input "f. -4" at bounding box center [436, 294] width 1 height 5
radio input "true"
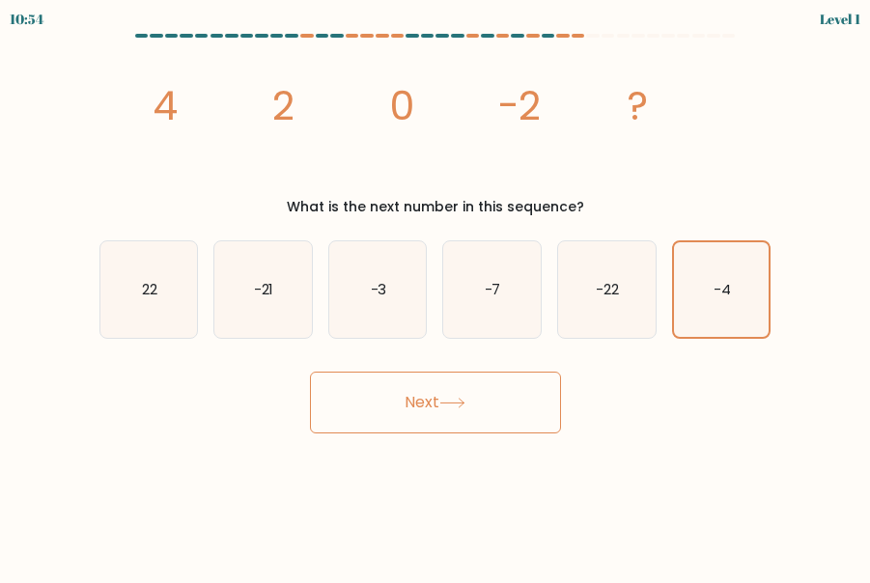
click at [508, 445] on body "10:54 Level 1" at bounding box center [435, 291] width 870 height 583
click at [501, 419] on button "Next" at bounding box center [435, 403] width 251 height 62
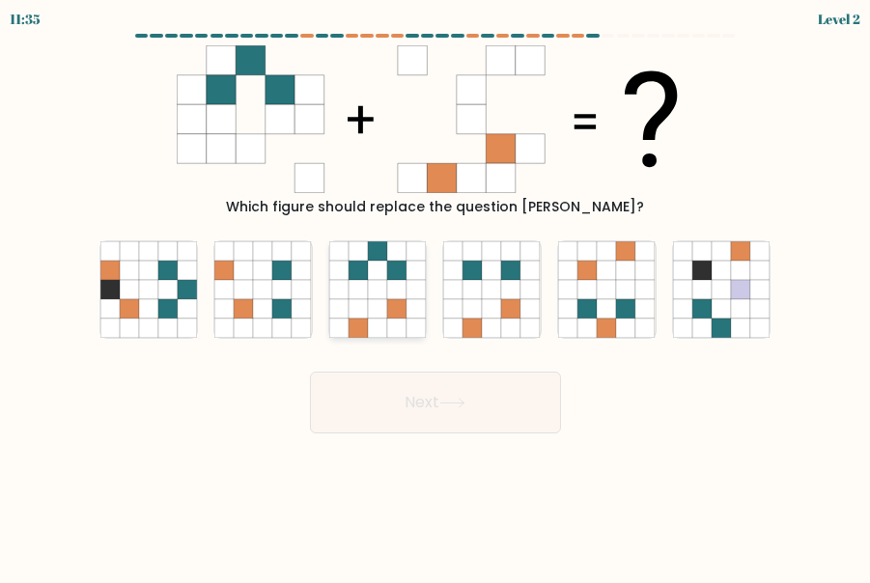
click at [376, 320] on icon at bounding box center [377, 328] width 19 height 19
click at [436, 297] on input "c." at bounding box center [436, 294] width 1 height 5
radio input "true"
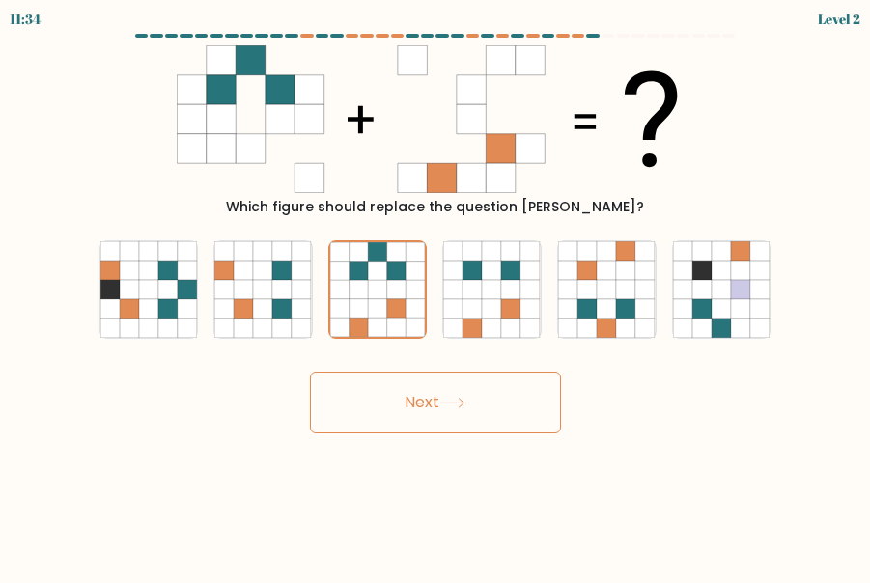
click at [434, 412] on button "Next" at bounding box center [435, 403] width 251 height 62
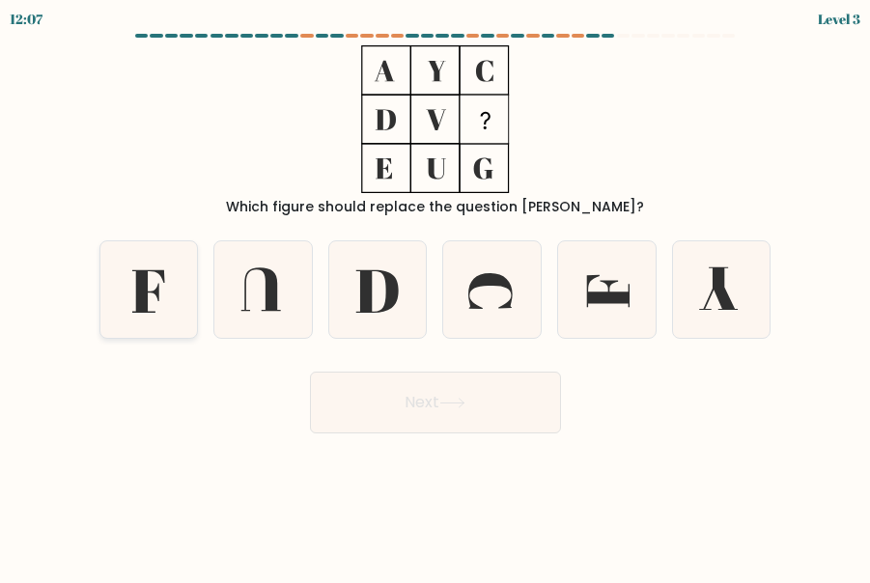
click at [115, 302] on icon at bounding box center [149, 290] width 98 height 98
click at [436, 297] on input "a." at bounding box center [436, 294] width 1 height 5
radio input "true"
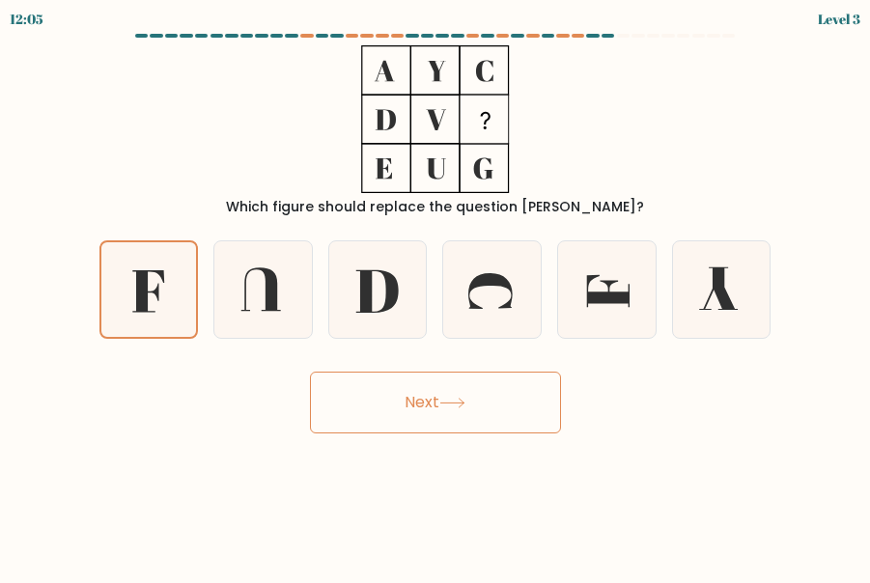
click at [396, 398] on button "Next" at bounding box center [435, 403] width 251 height 62
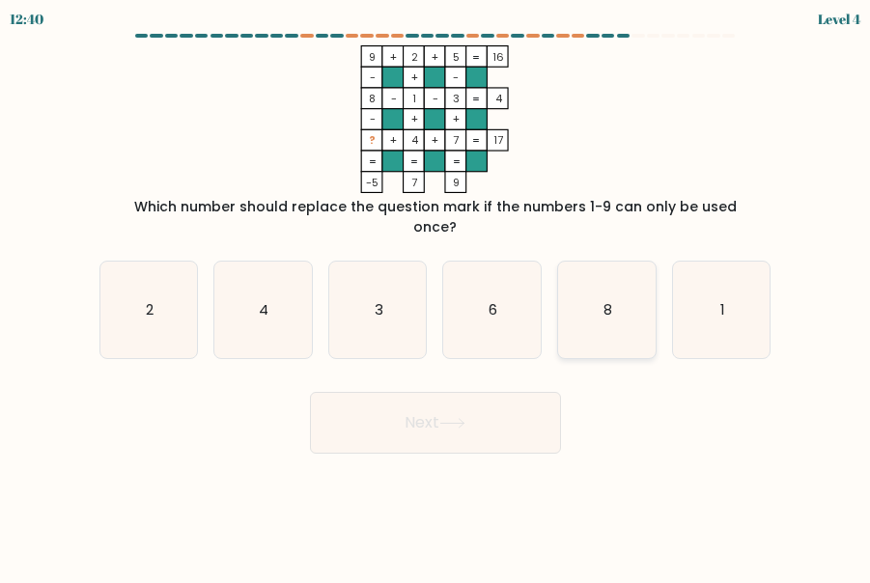
click at [621, 328] on icon "8" at bounding box center [607, 311] width 98 height 98
click at [437, 297] on input "e. 8" at bounding box center [436, 294] width 1 height 5
radio input "true"
click at [479, 413] on button "Next" at bounding box center [435, 423] width 251 height 62
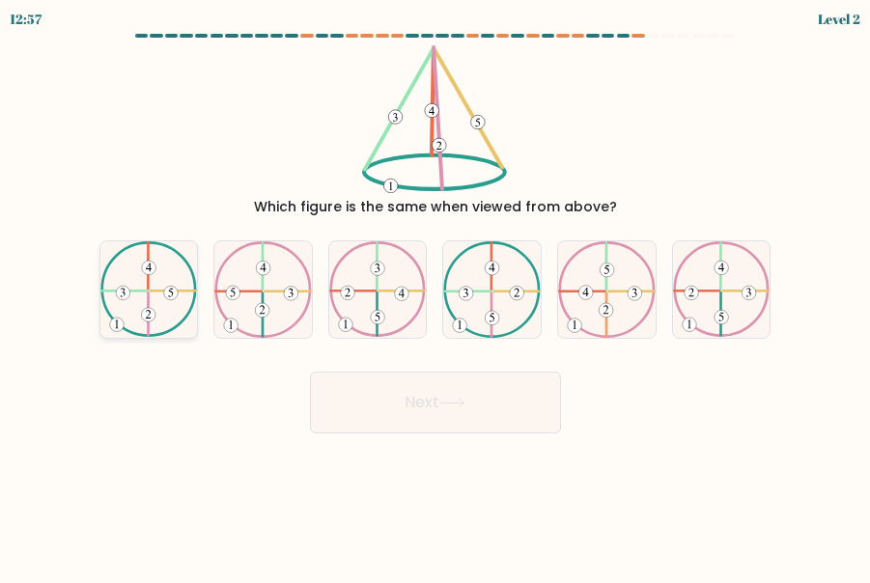
click at [127, 310] on icon at bounding box center [149, 289] width 98 height 97
click at [436, 297] on input "a." at bounding box center [436, 294] width 1 height 5
radio input "true"
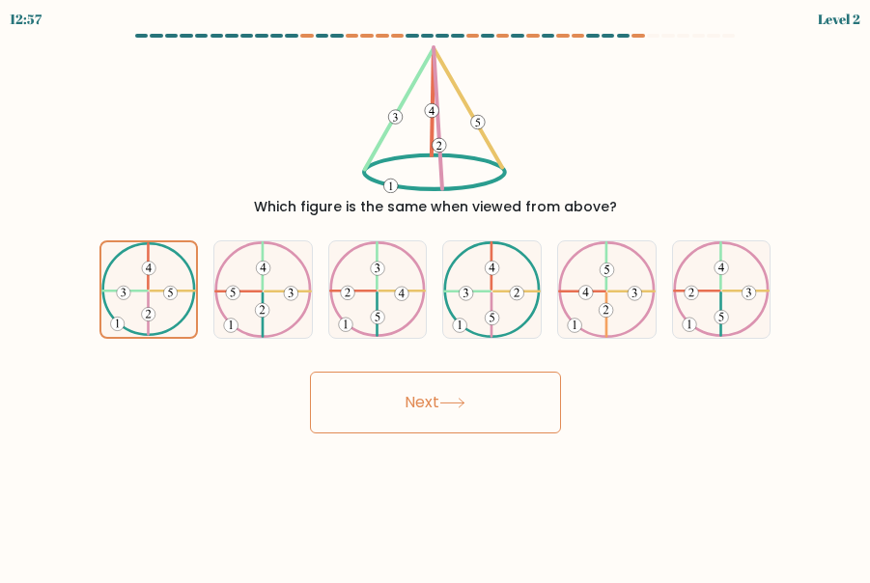
click at [435, 390] on button "Next" at bounding box center [435, 403] width 251 height 62
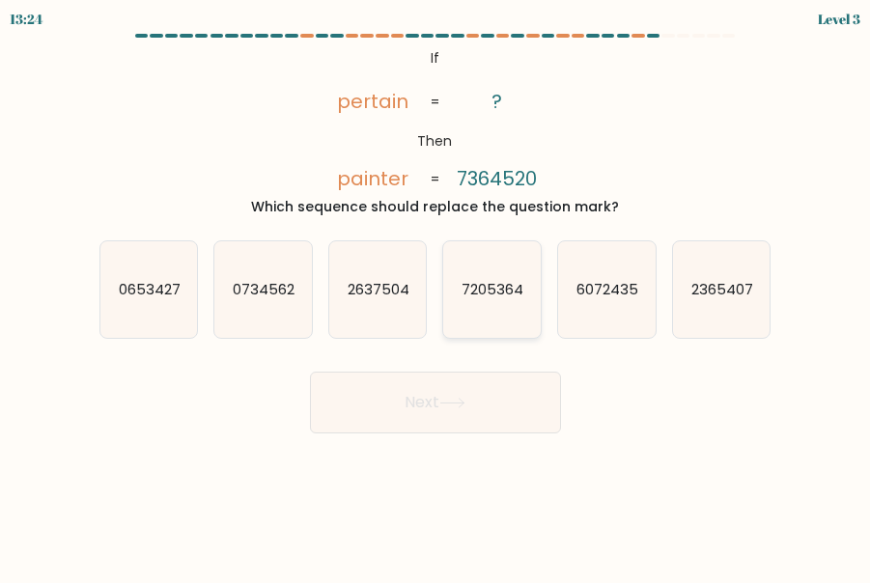
click at [488, 302] on icon "7205364" at bounding box center [492, 290] width 98 height 98
click at [437, 297] on input "d. 7205364" at bounding box center [436, 294] width 1 height 5
radio input "true"
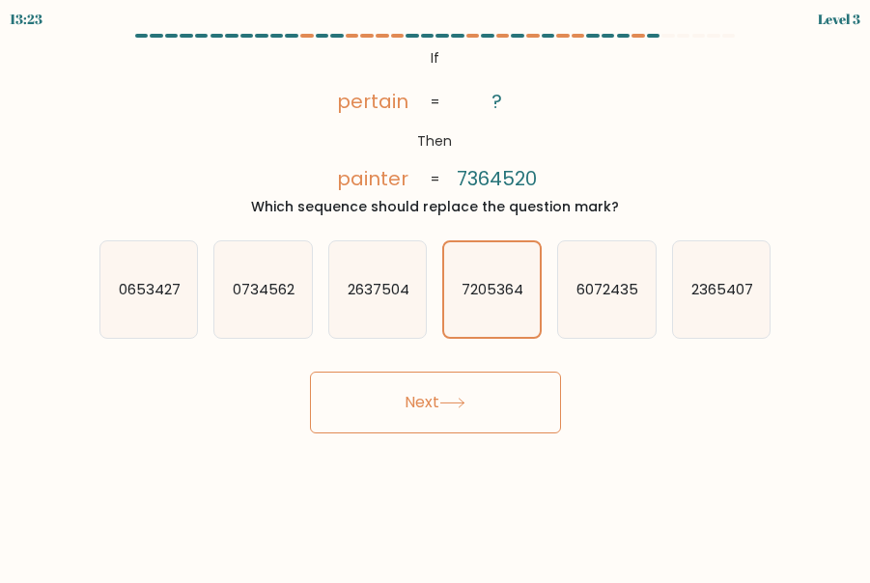
click at [466, 406] on icon at bounding box center [453, 403] width 26 height 11
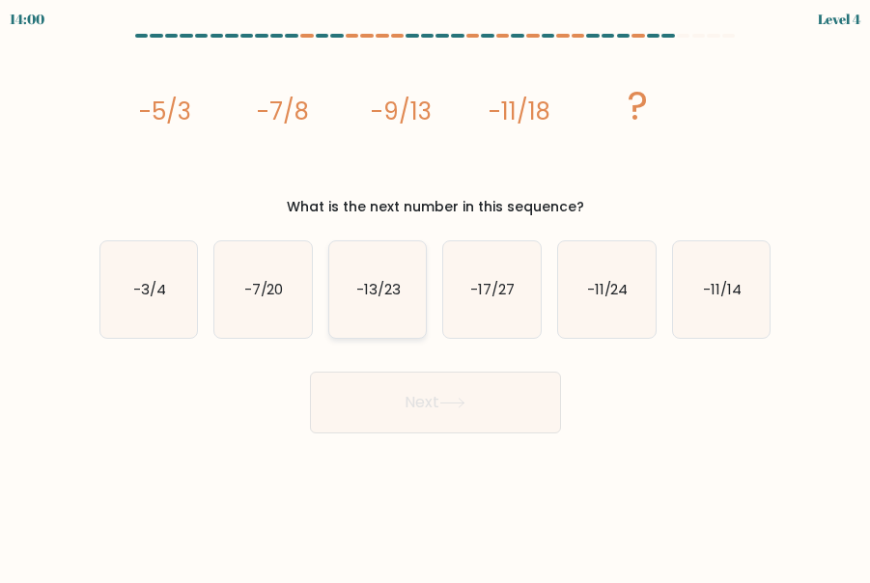
click at [407, 320] on icon "-13/23" at bounding box center [378, 290] width 98 height 98
click at [436, 297] on input "c. -13/23" at bounding box center [436, 294] width 1 height 5
radio input "true"
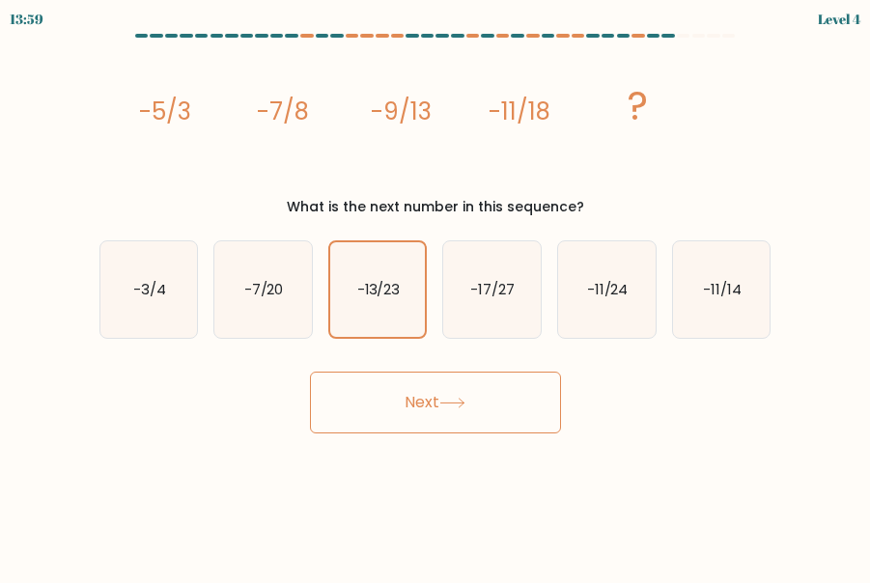
click at [466, 406] on icon at bounding box center [453, 403] width 26 height 11
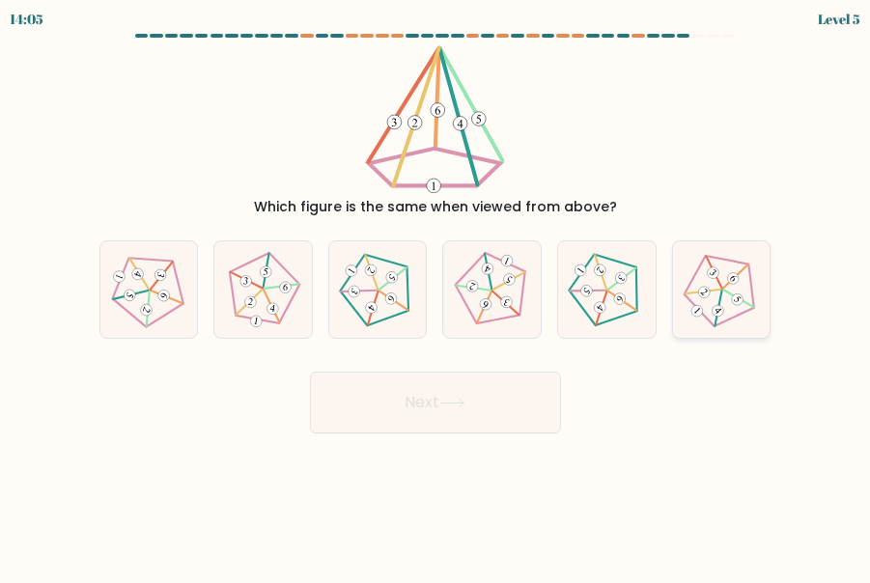
click at [759, 302] on icon at bounding box center [722, 290] width 78 height 78
click at [437, 297] on input "f." at bounding box center [436, 294] width 1 height 5
radio input "true"
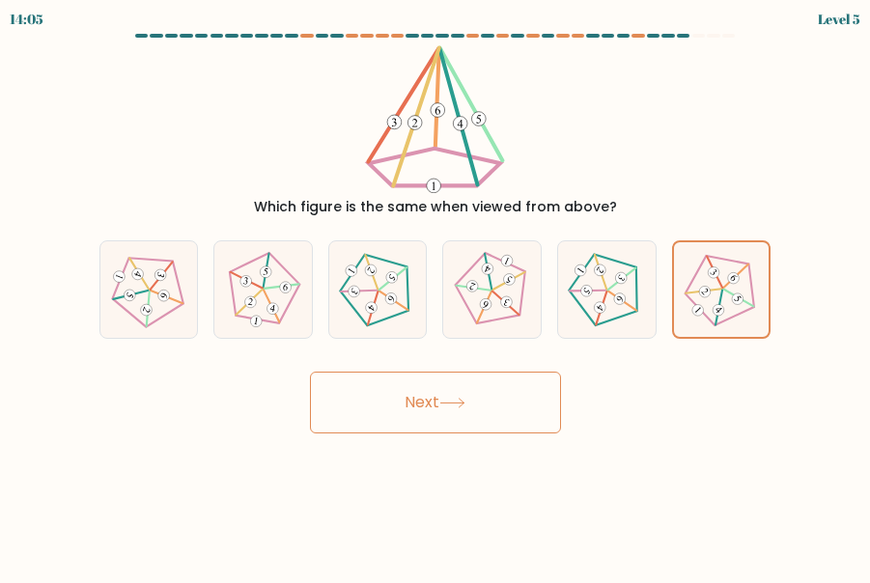
click at [522, 409] on button "Next" at bounding box center [435, 403] width 251 height 62
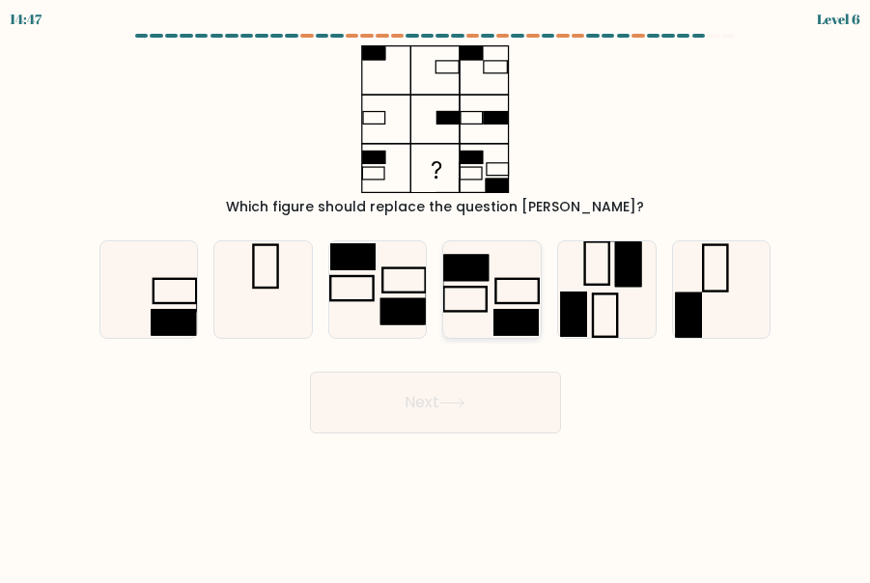
click at [470, 328] on icon at bounding box center [492, 290] width 98 height 98
click at [437, 297] on input "d." at bounding box center [436, 294] width 1 height 5
radio input "true"
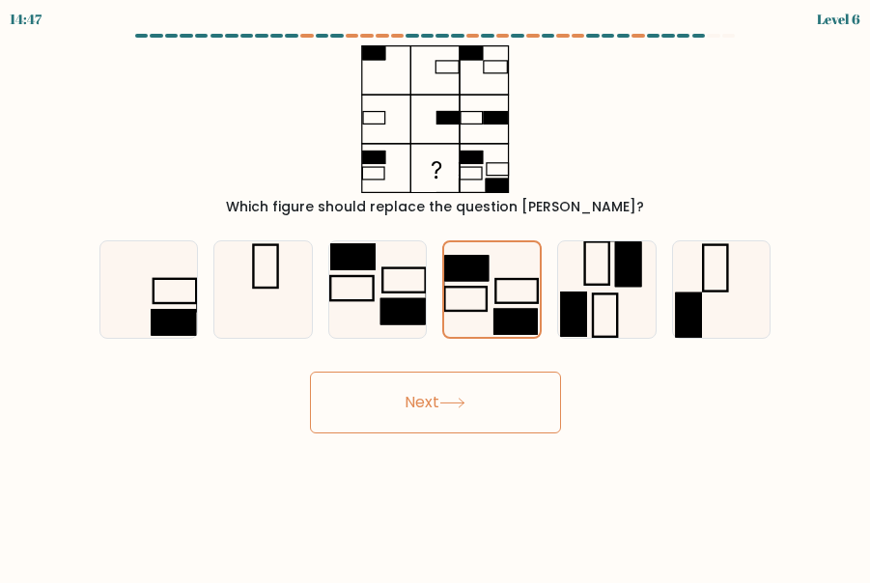
click at [464, 410] on button "Next" at bounding box center [435, 403] width 251 height 62
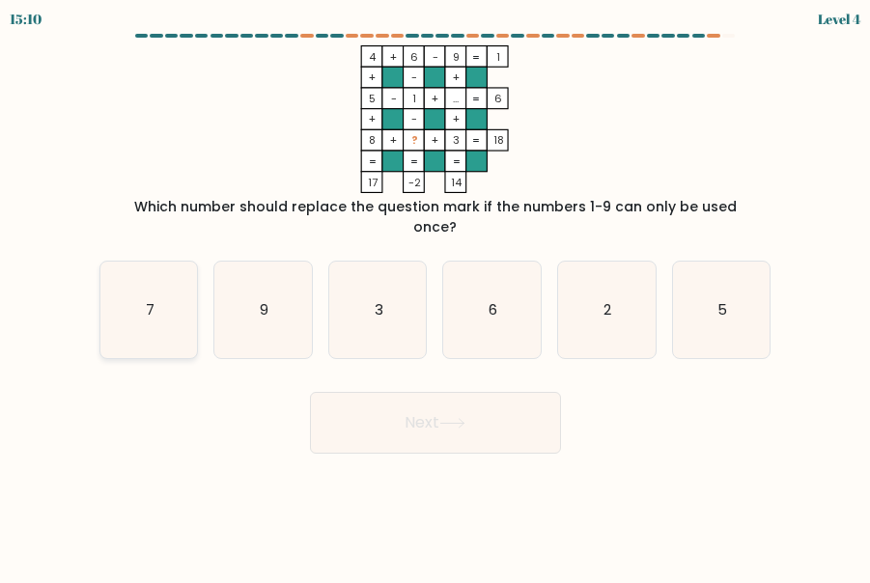
click at [147, 303] on icon "7" at bounding box center [149, 311] width 98 height 98
click at [436, 297] on input "a. 7" at bounding box center [436, 294] width 1 height 5
radio input "true"
click at [414, 392] on button "Next" at bounding box center [435, 423] width 251 height 62
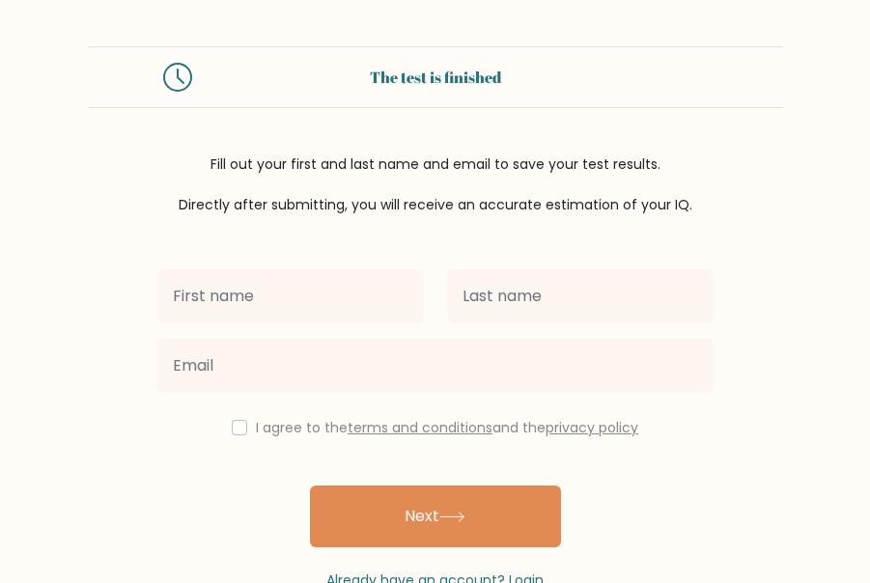
click at [276, 301] on input "text" at bounding box center [290, 297] width 267 height 54
type input "Carmie Janin"
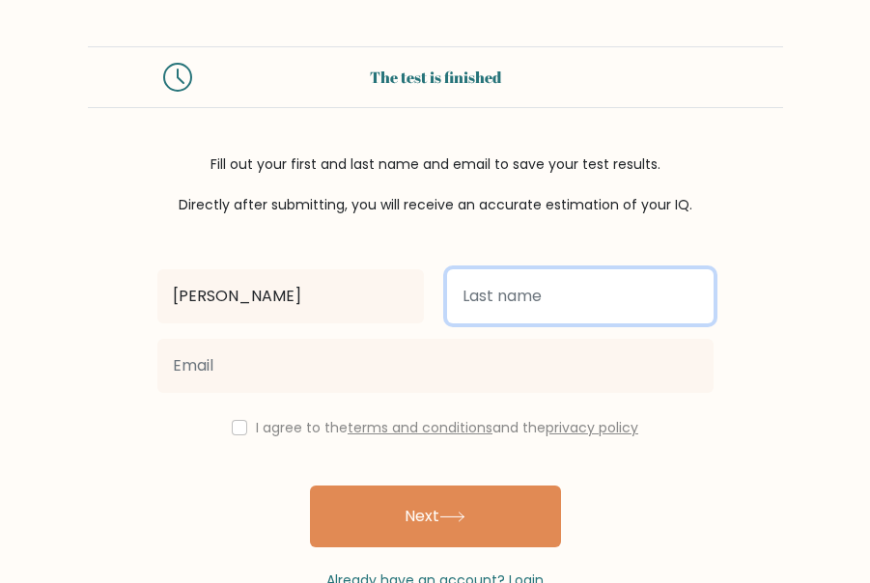
click at [493, 297] on input "text" at bounding box center [580, 297] width 267 height 54
type input "Sabala"
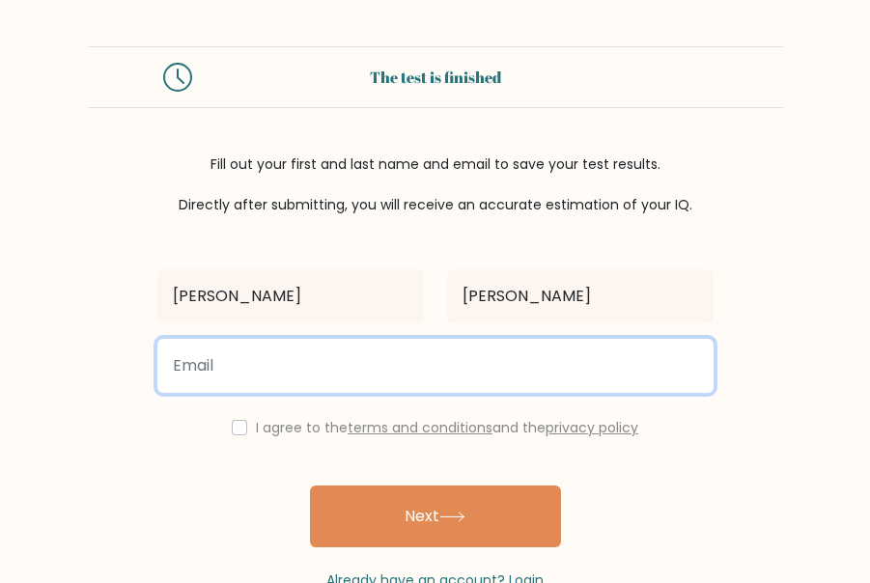
click at [468, 353] on input "email" at bounding box center [435, 366] width 556 height 54
type input "carmiejanin@gmail.com"
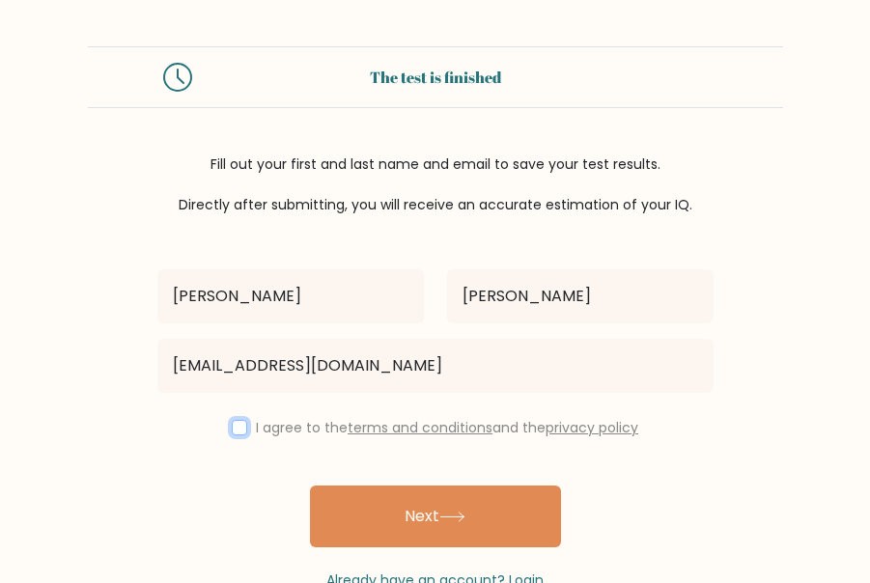
click at [240, 430] on input "checkbox" at bounding box center [239, 427] width 15 height 15
checkbox input "true"
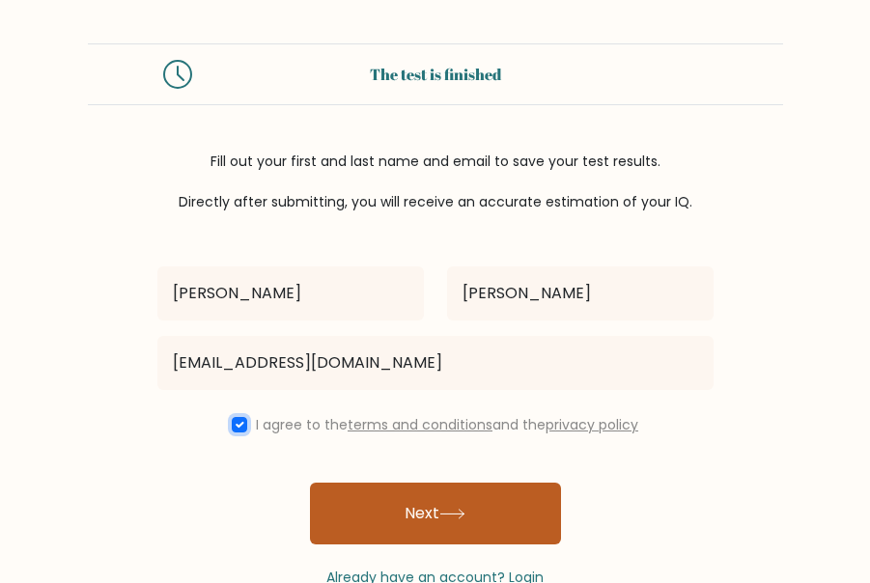
scroll to position [4, 0]
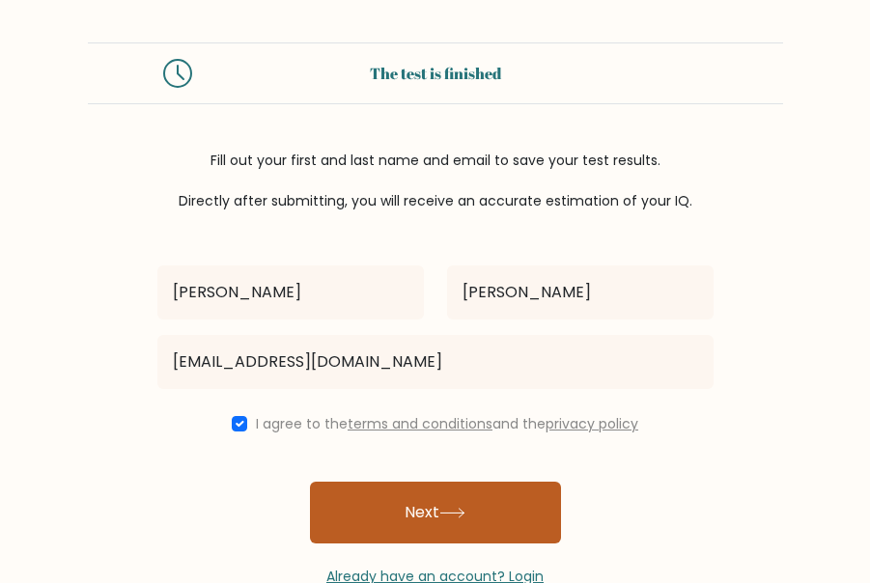
click at [428, 516] on button "Next" at bounding box center [435, 513] width 251 height 62
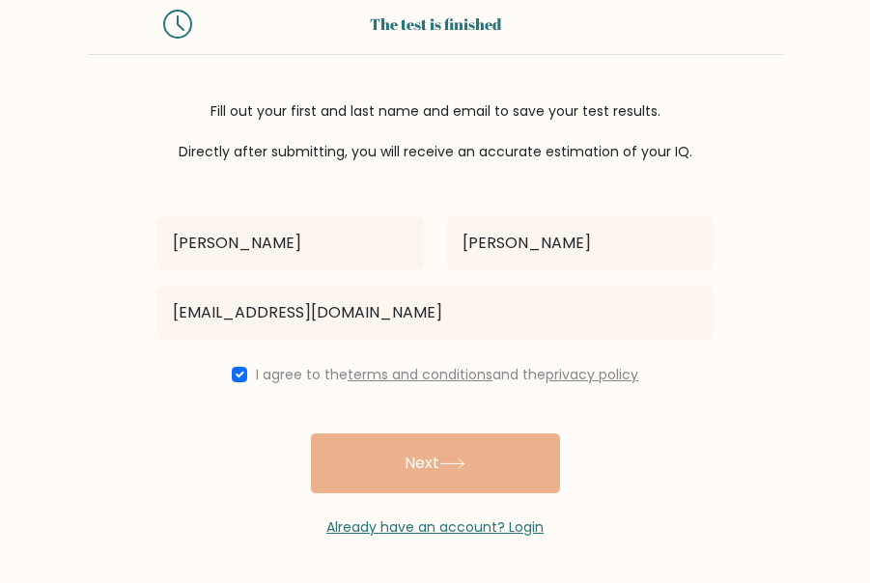
scroll to position [54, 0]
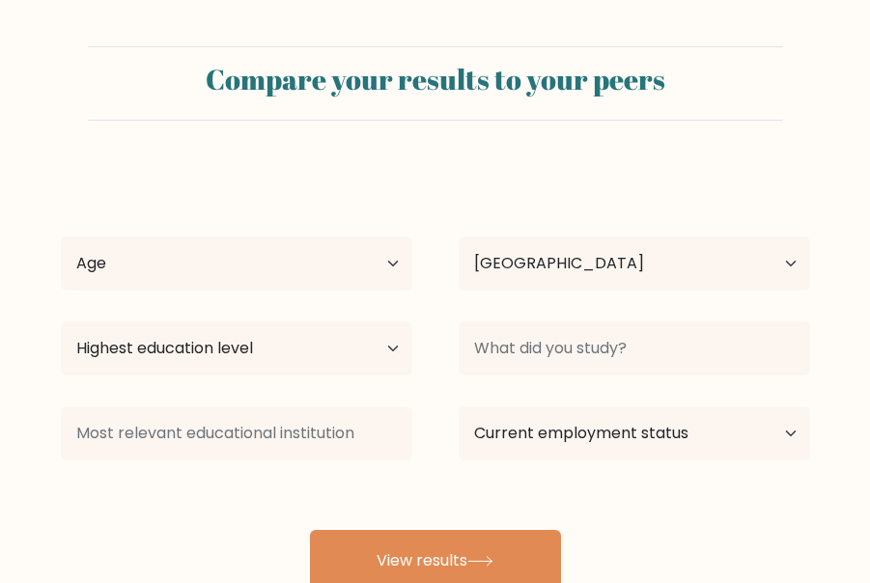
select select "PH"
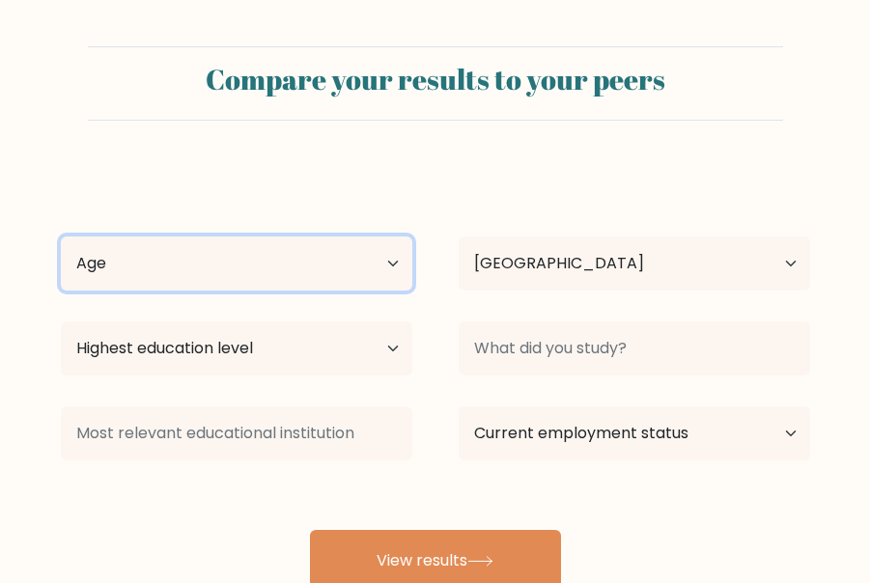
click at [317, 276] on select "Age Under 18 years old 18-24 years old 25-34 years old 35-44 years old 45-54 ye…" at bounding box center [237, 264] width 352 height 54
select select "25_34"
click at [61, 237] on select "Age Under 18 years old 18-24 years old 25-34 years old 35-44 years old 45-54 ye…" at bounding box center [237, 264] width 352 height 54
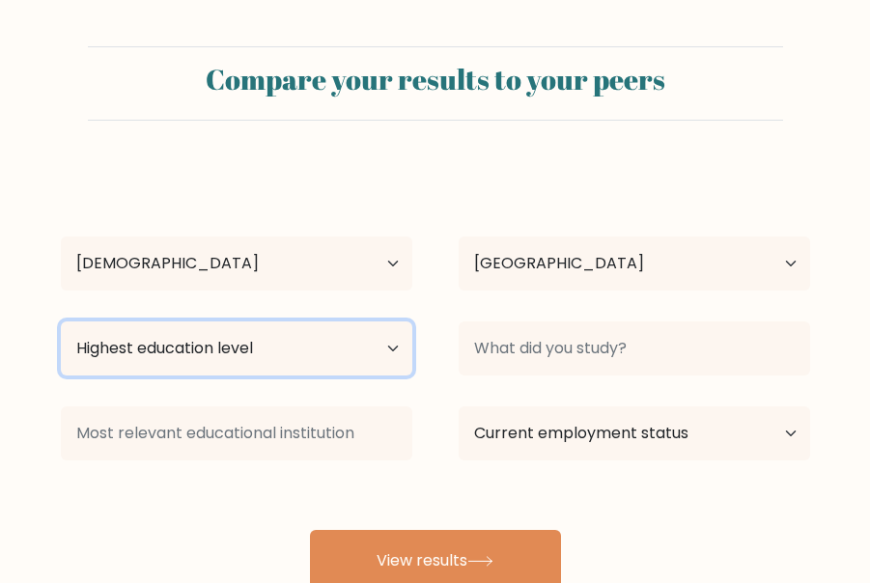
click at [269, 344] on select "Highest education level No schooling Primary Lower Secondary Upper Secondary Oc…" at bounding box center [237, 349] width 352 height 54
select select "bachelors_degree"
click at [61, 322] on select "Highest education level No schooling Primary Lower Secondary Upper Secondary Oc…" at bounding box center [237, 349] width 352 height 54
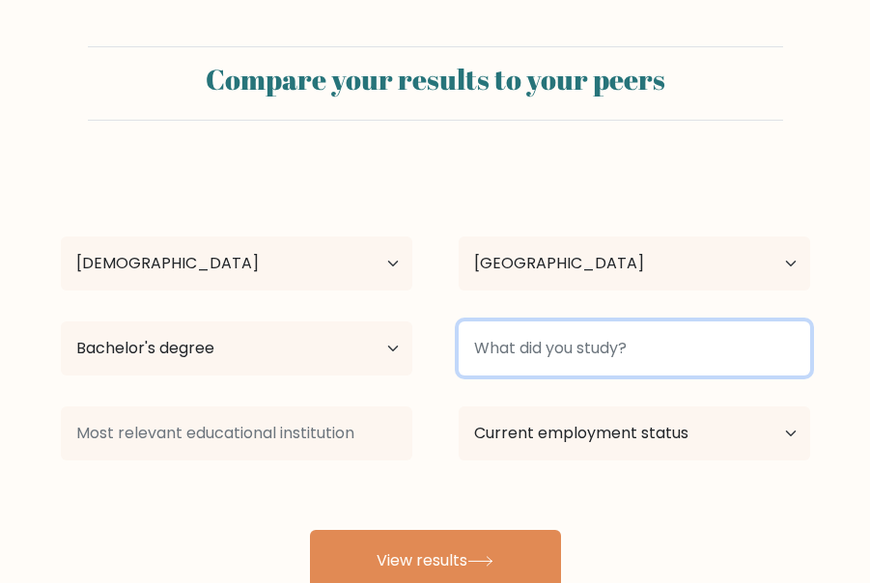
click at [501, 357] on input at bounding box center [635, 349] width 352 height 54
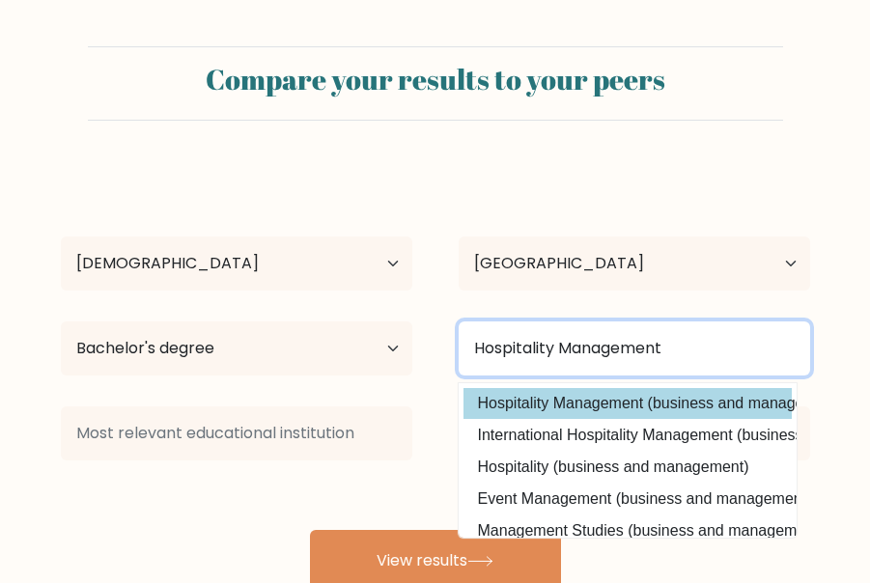
type input "Hospitality Management"
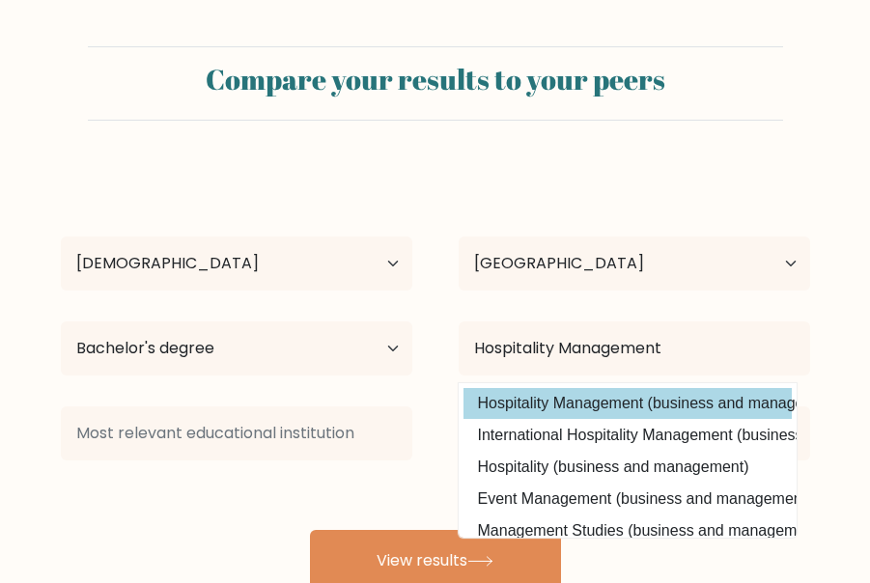
click at [532, 402] on div "Carmie Janin Sabala Age Under 18 years old 18-24 years old 25-34 years old 35-4…" at bounding box center [435, 379] width 773 height 425
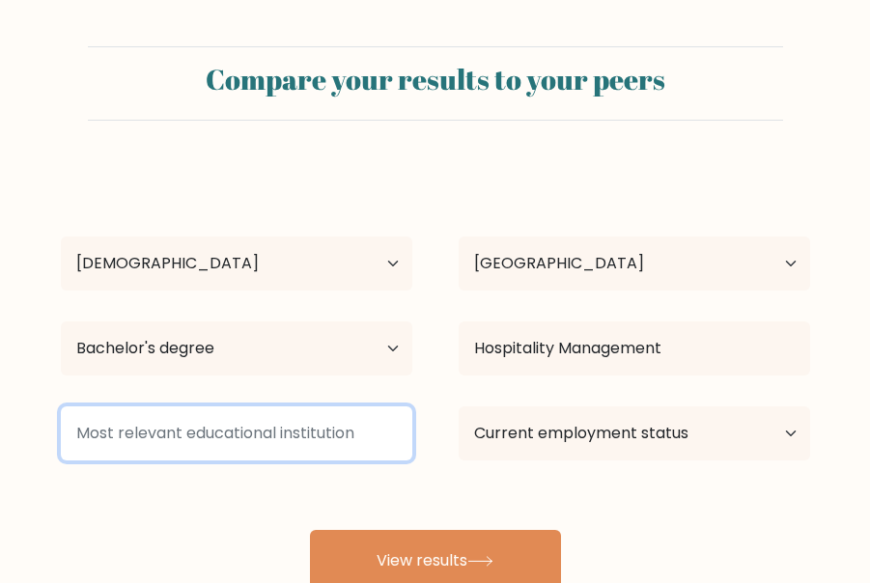
click at [190, 441] on input at bounding box center [237, 434] width 352 height 54
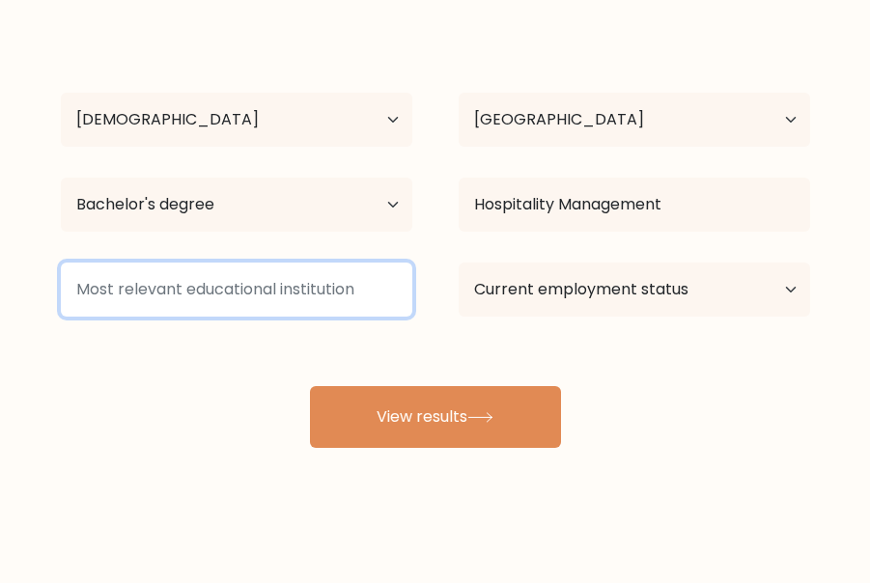
scroll to position [145, 0]
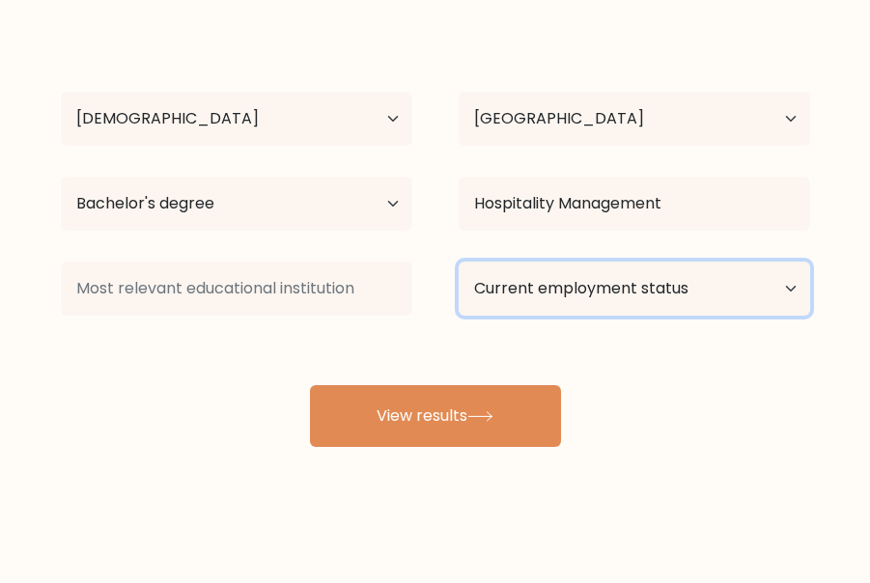
click at [557, 280] on select "Current employment status Employed Student Retired Other / prefer not to answer" at bounding box center [635, 289] width 352 height 54
select select "other"
click at [459, 262] on select "Current employment status Employed Student Retired Other / prefer not to answer" at bounding box center [635, 289] width 352 height 54
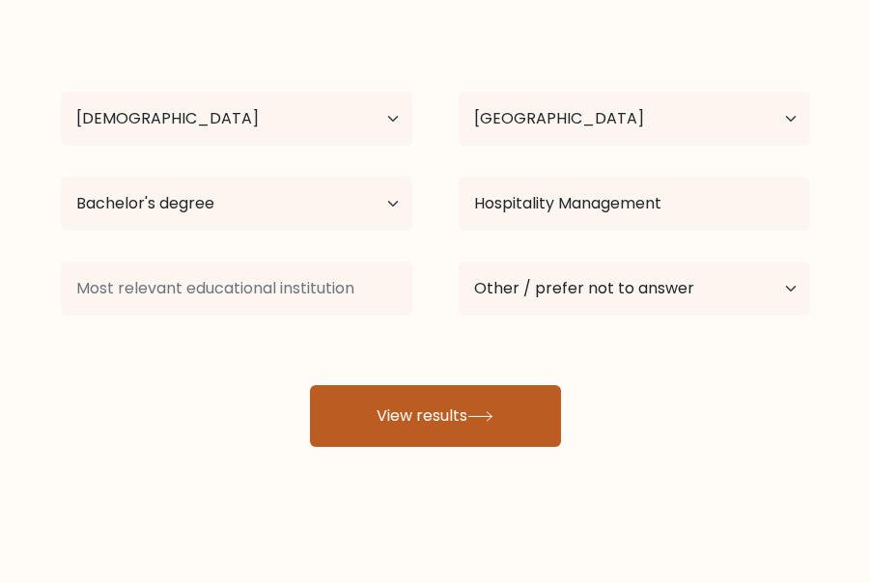
click at [437, 415] on button "View results" at bounding box center [435, 416] width 251 height 62
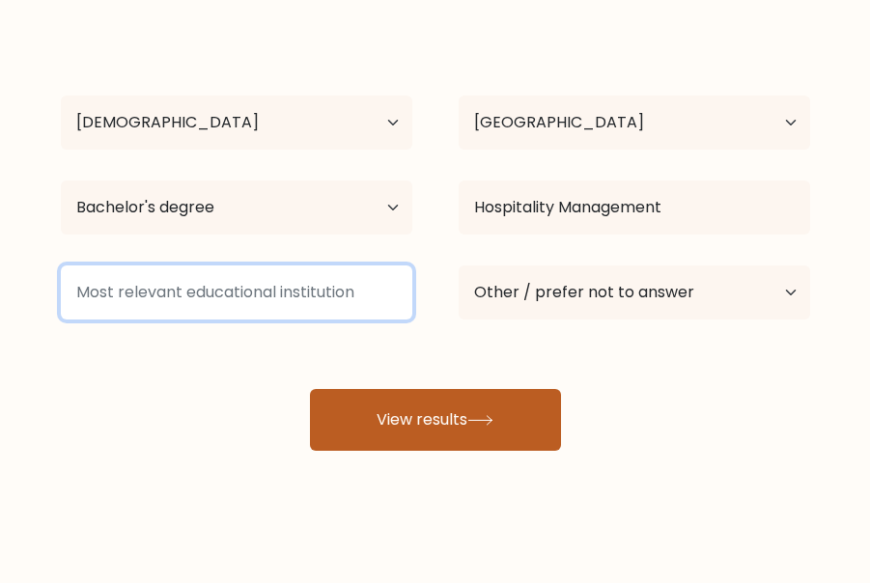
scroll to position [141, 0]
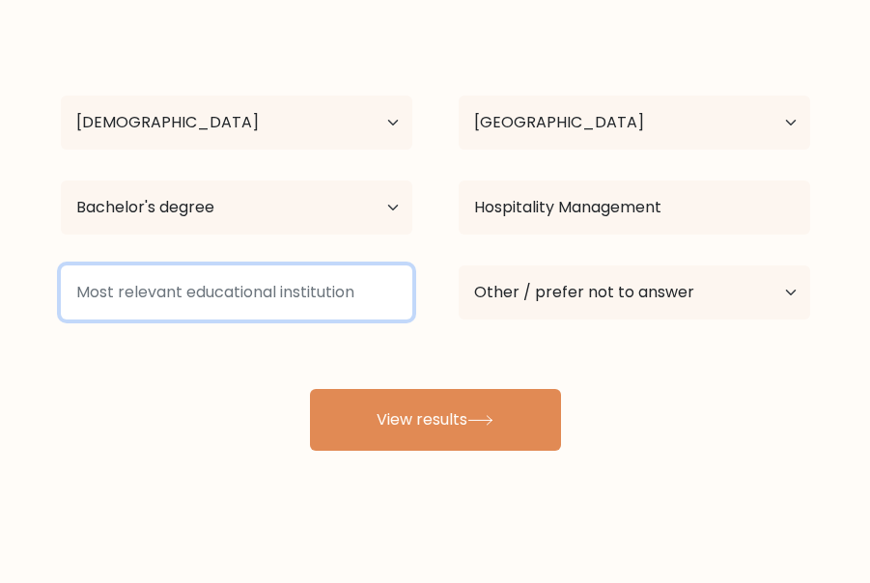
click at [278, 297] on input at bounding box center [237, 293] width 352 height 54
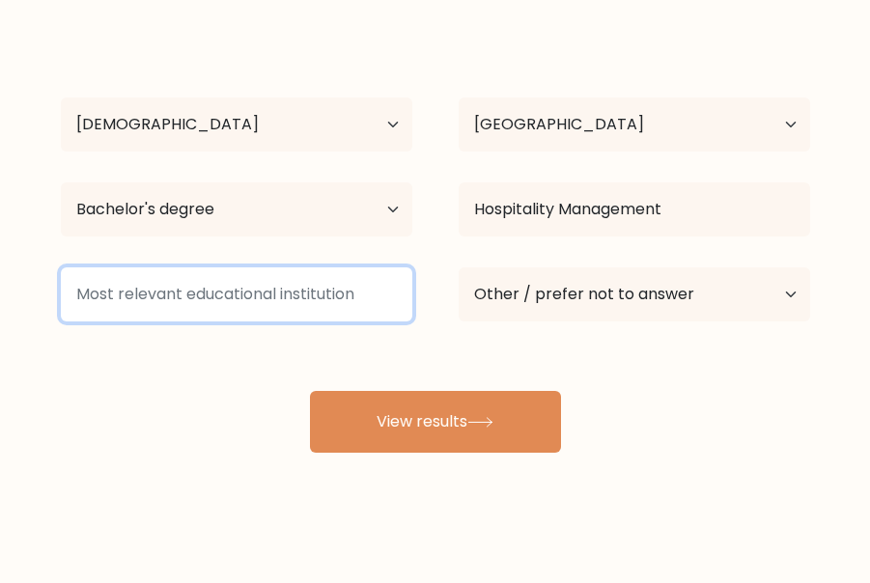
scroll to position [118, 0]
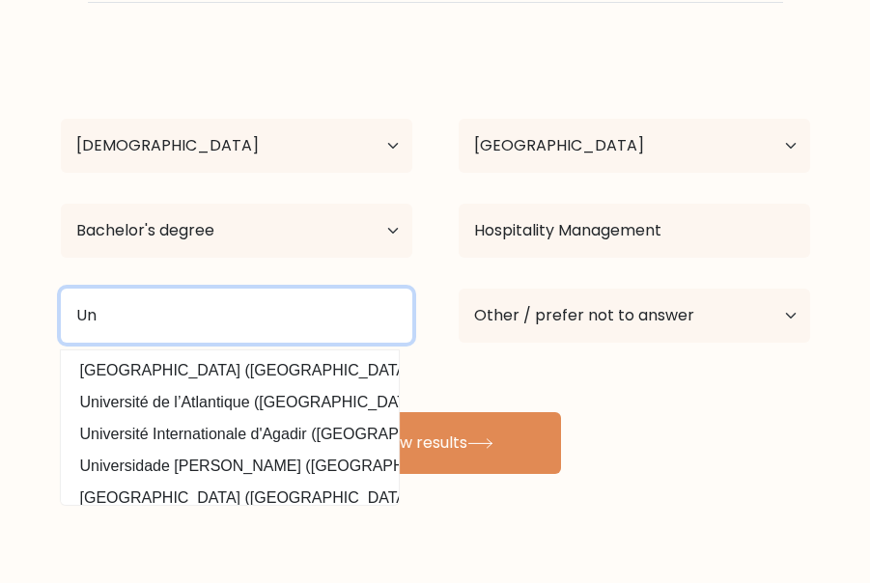
type input "U"
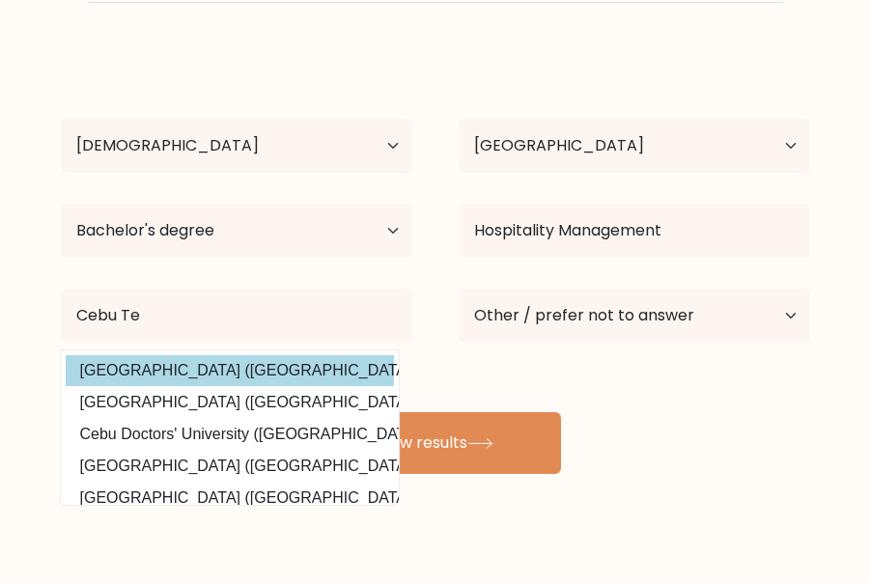
click at [270, 371] on div "Carmie Janin Sabala Age Under 18 years old 18-24 years old 25-34 years old 35-4…" at bounding box center [435, 261] width 773 height 425
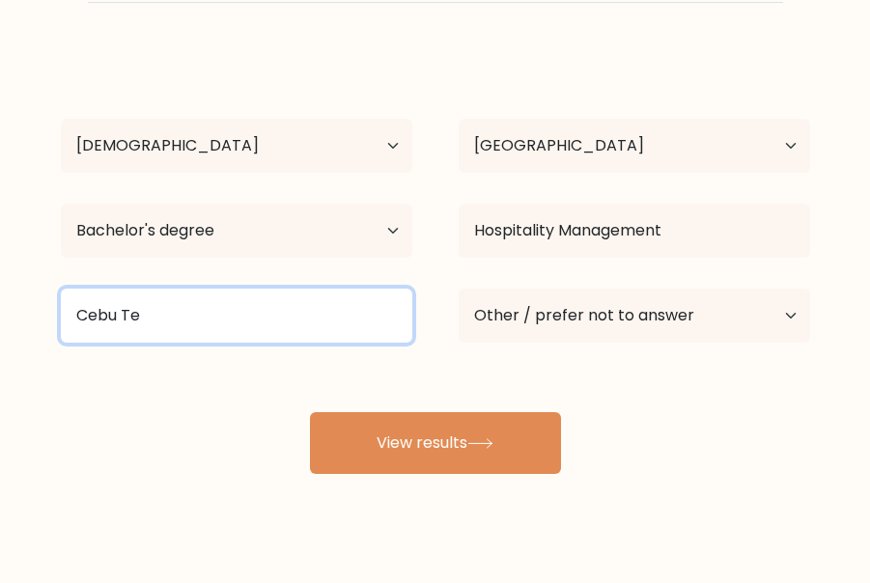
click at [215, 318] on input "Cebu Te" at bounding box center [237, 316] width 352 height 54
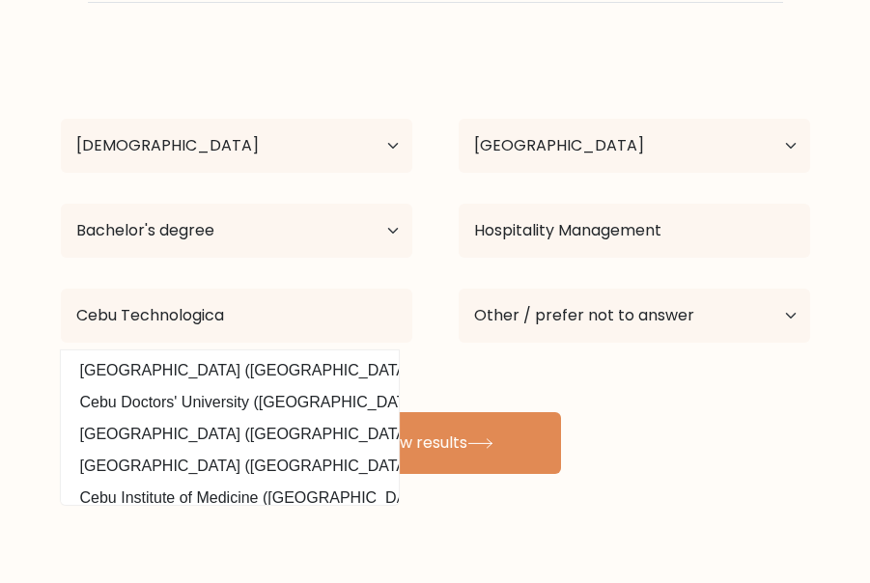
click at [218, 369] on div "Carmie Janin Sabala Age Under 18 years old 18-24 years old 25-34 years old 35-4…" at bounding box center [435, 261] width 773 height 425
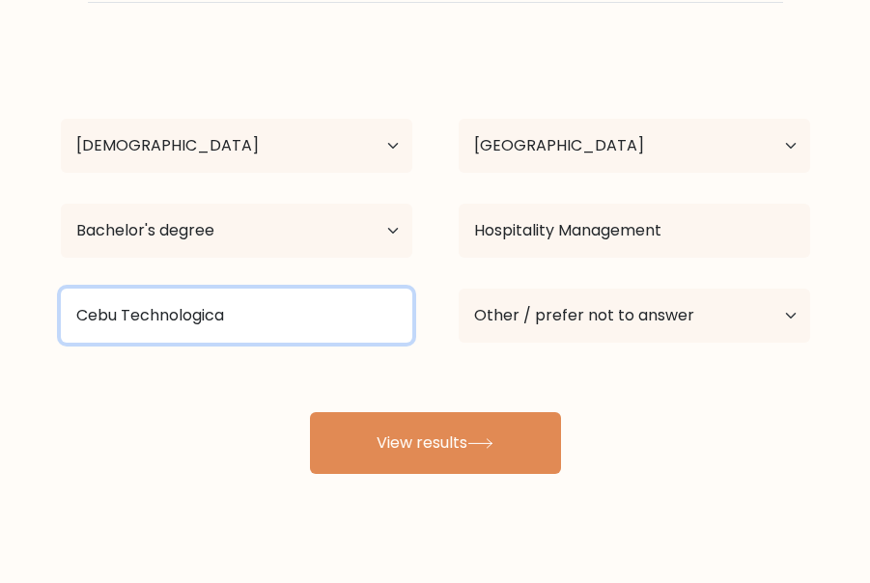
click at [231, 307] on input "Cebu Technologica" at bounding box center [237, 316] width 352 height 54
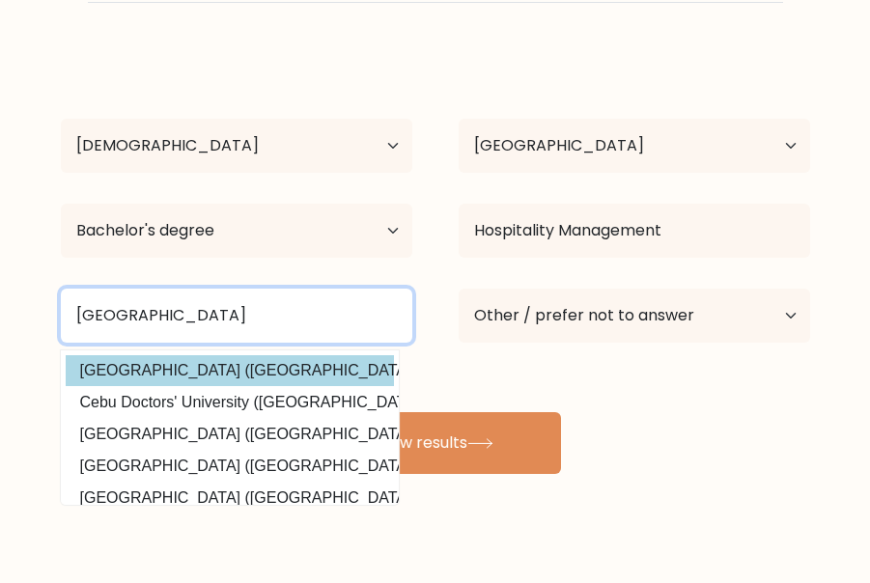
type input "Cebu Technological University"
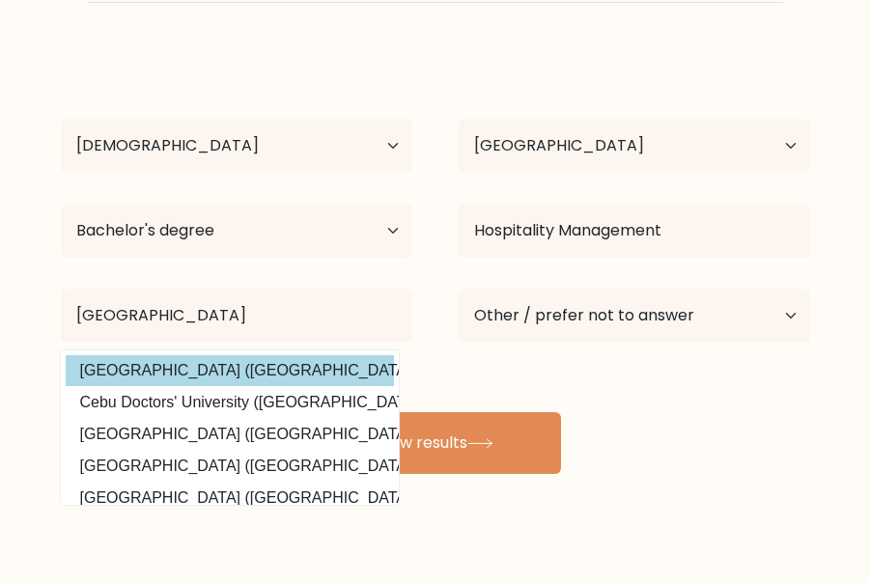
click at [305, 377] on div "Carmie Janin Sabala Age Under 18 years old 18-24 years old 25-34 years old 35-4…" at bounding box center [435, 261] width 773 height 425
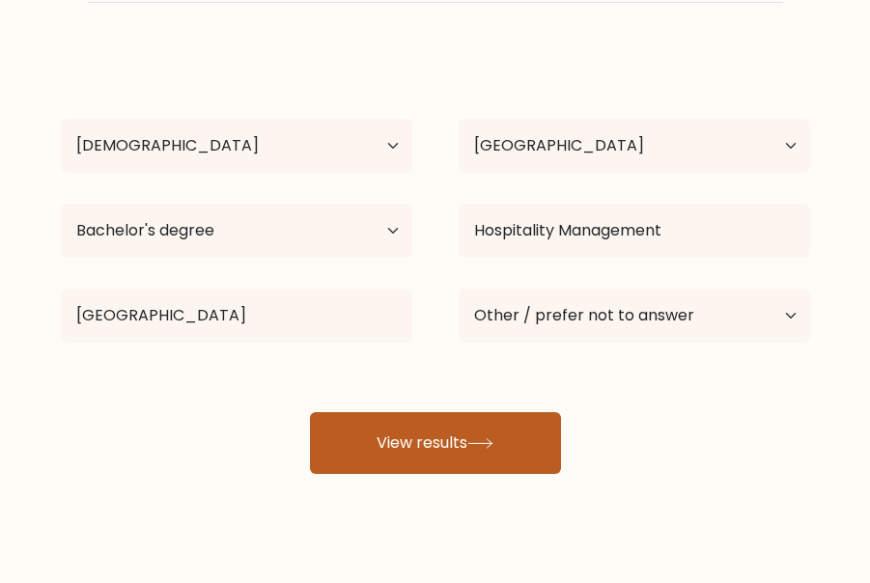
click at [434, 420] on button "View results" at bounding box center [435, 443] width 251 height 62
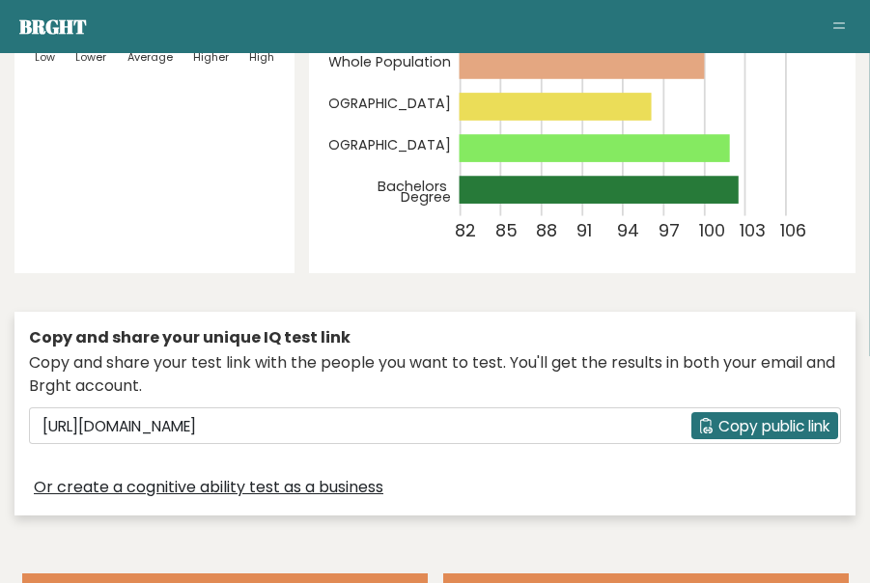
scroll to position [562, 0]
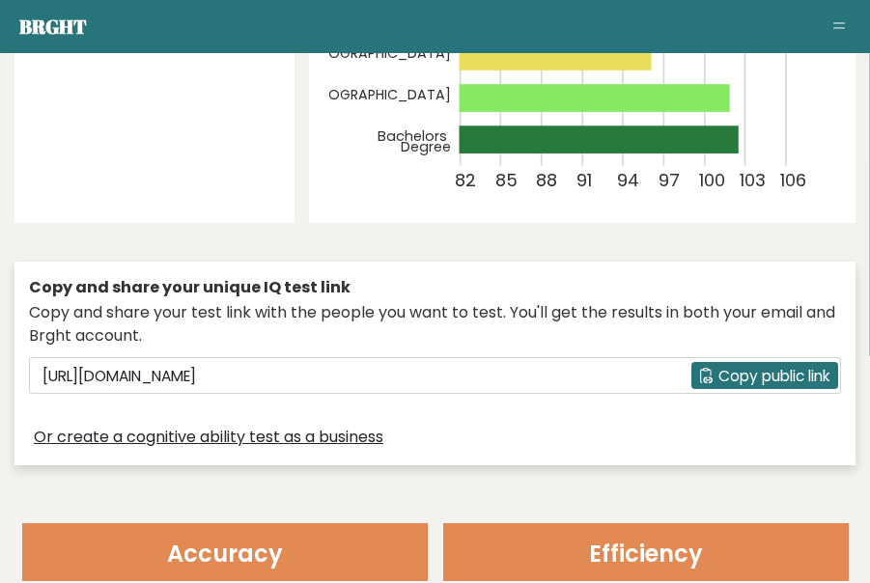
click at [742, 374] on span "Copy public link" at bounding box center [774, 376] width 111 height 22
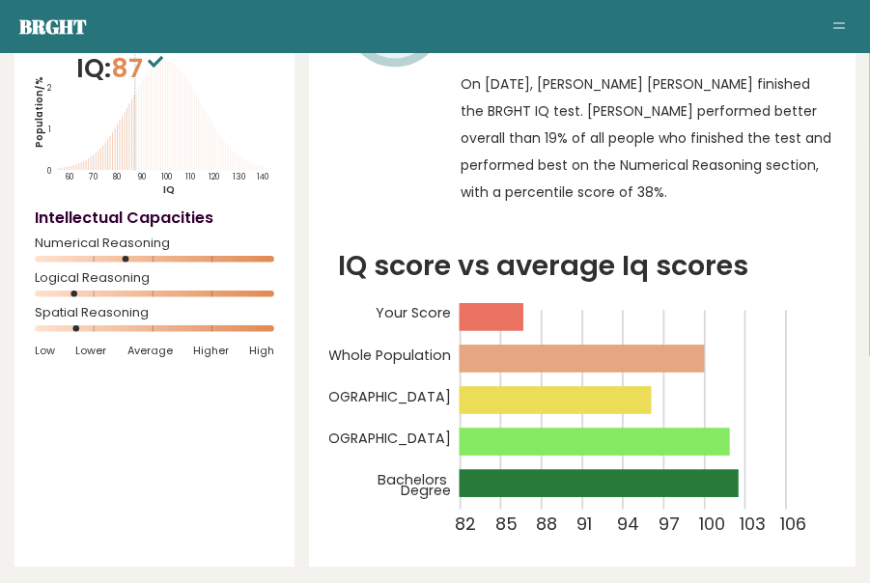
scroll to position [0, 0]
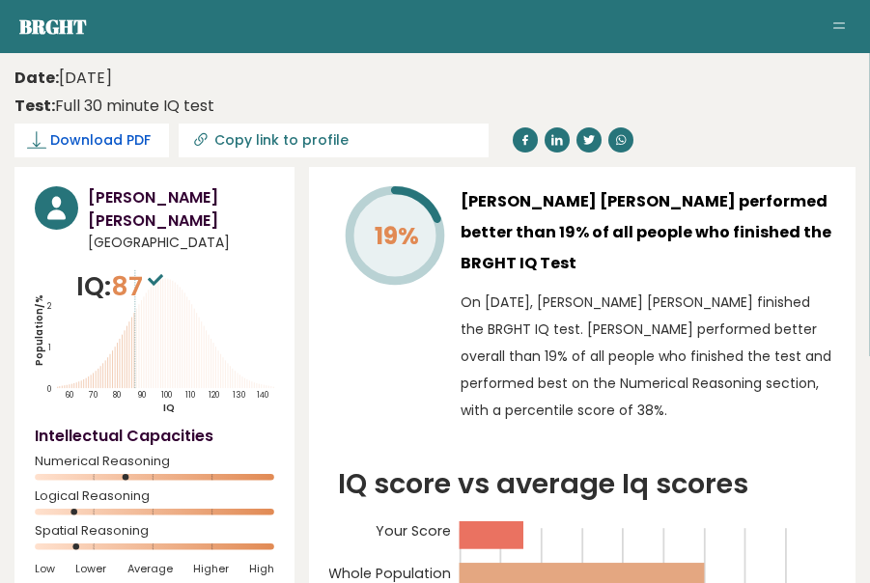
click at [120, 135] on span "Download PDF" at bounding box center [100, 140] width 100 height 20
